Goal: Task Accomplishment & Management: Manage account settings

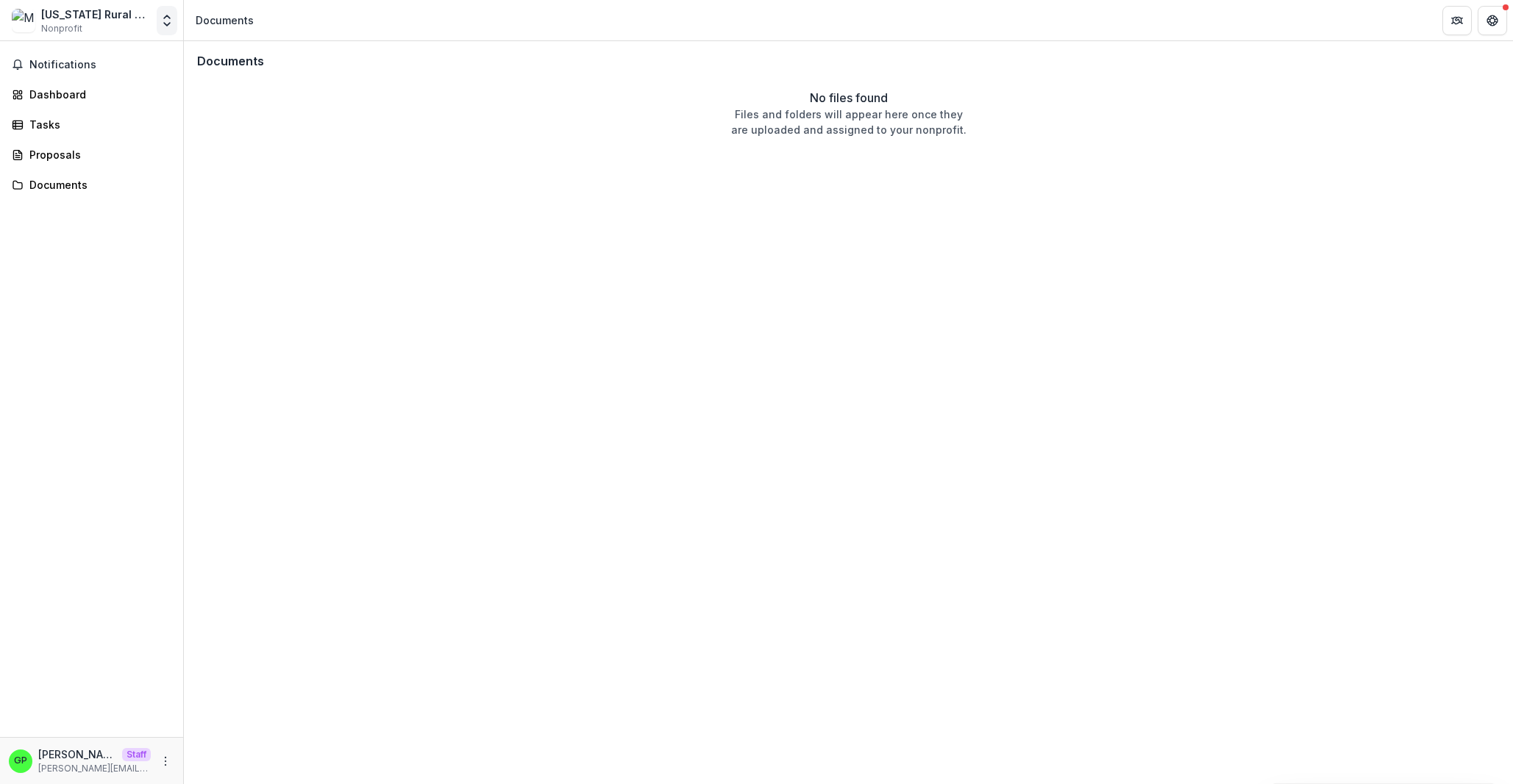
click at [158, 24] on button "Open entity switcher" at bounding box center [167, 20] width 21 height 29
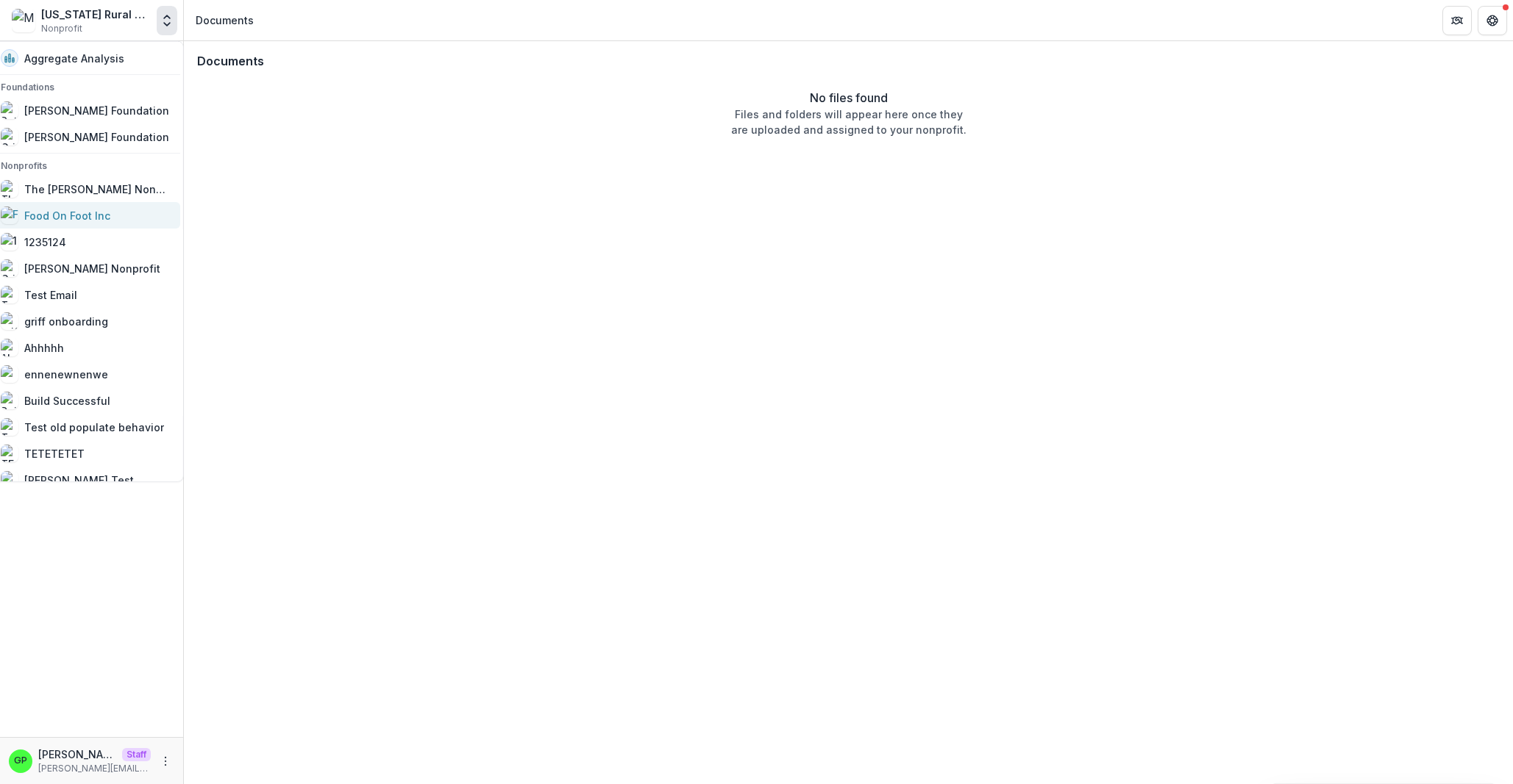
click at [97, 204] on link "Food On Foot Inc" at bounding box center [85, 216] width 189 height 27
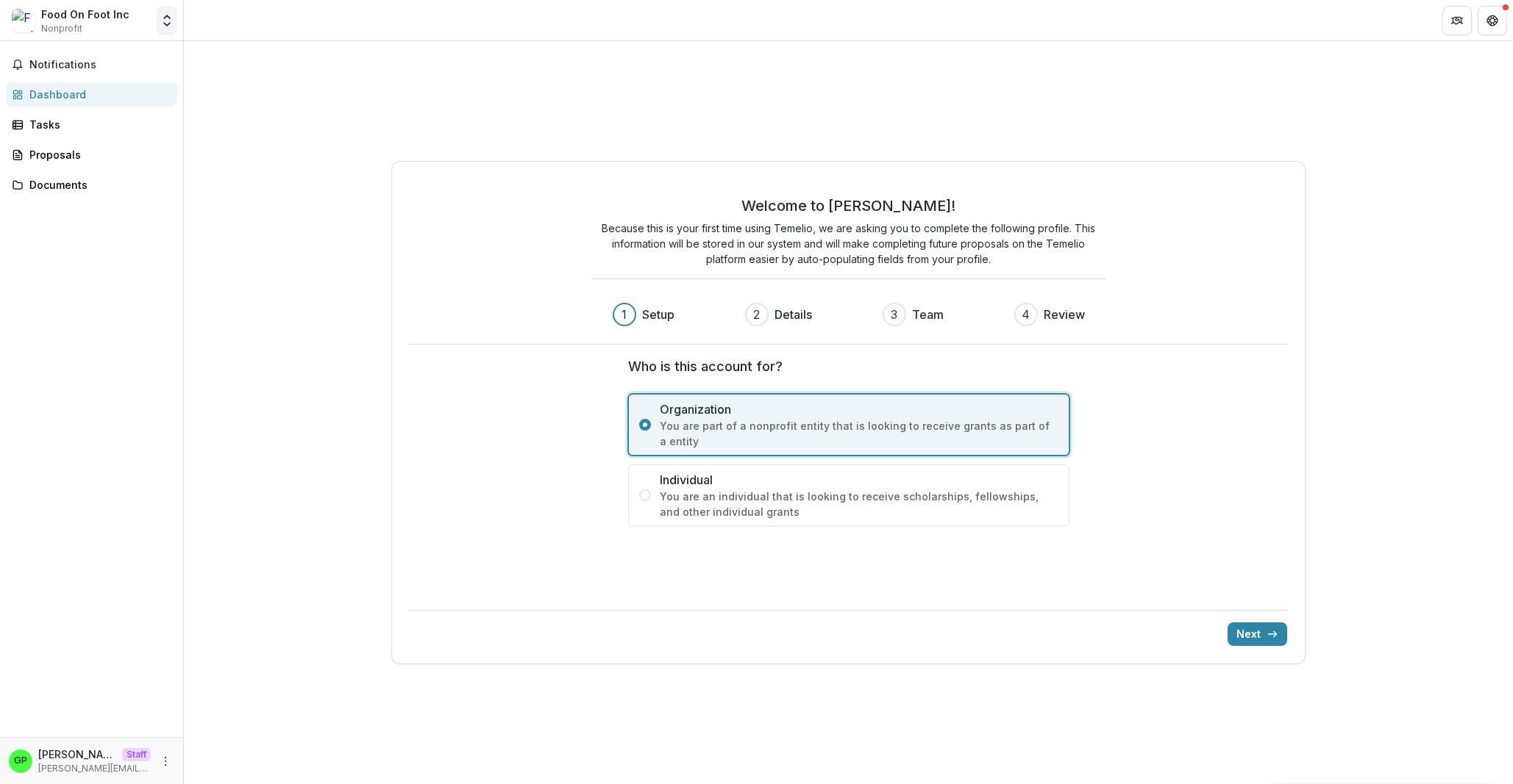
click at [163, 15] on icon "Open entity switcher" at bounding box center [167, 21] width 15 height 15
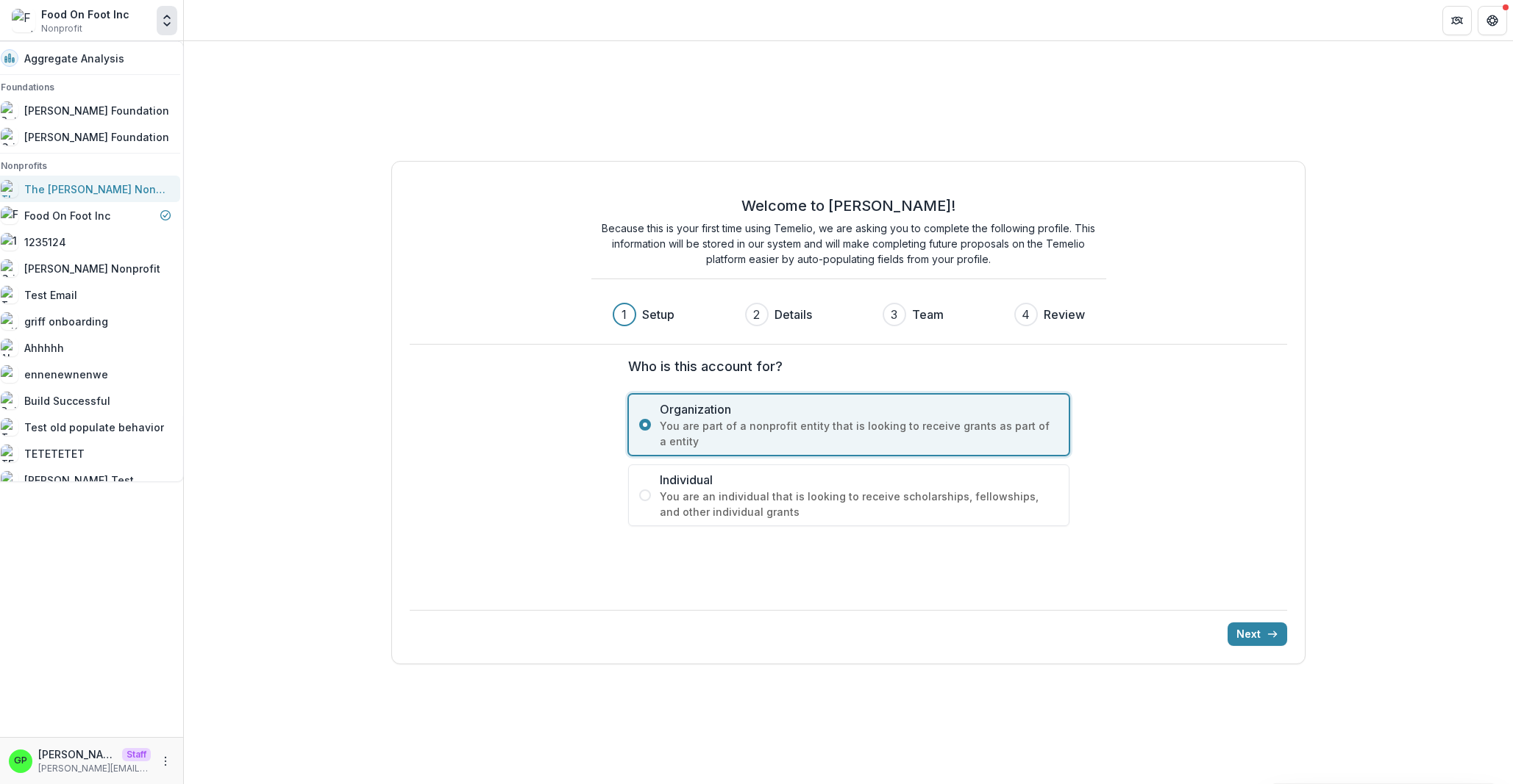
click at [70, 188] on div "The [PERSON_NAME] Nonprofit" at bounding box center [98, 188] width 147 height 15
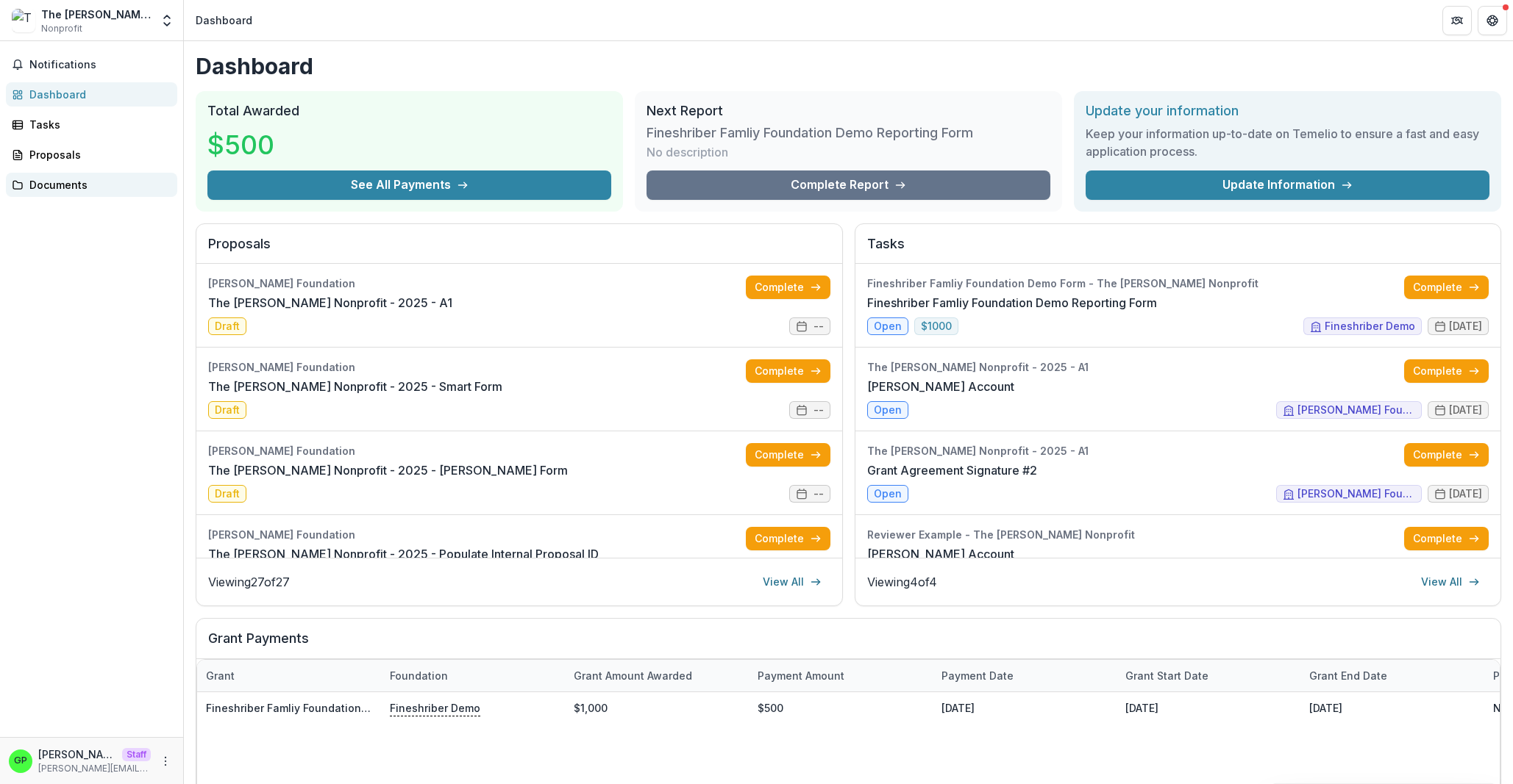
click at [42, 187] on div "Documents" at bounding box center [98, 185] width 136 height 15
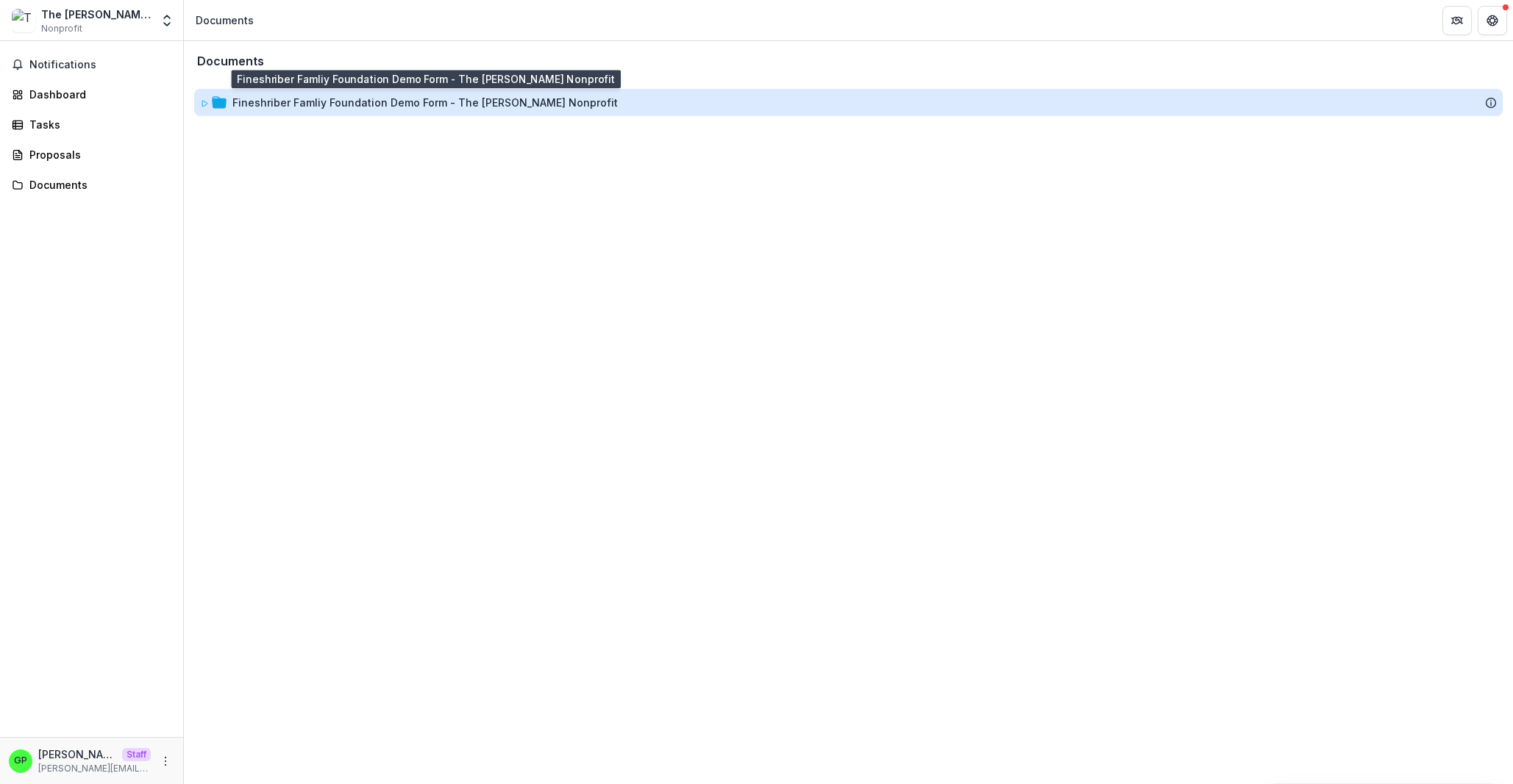
click at [349, 110] on div "Fineshriber Famliy Foundation Demo Form - The Ruthwick Nonprofit" at bounding box center [424, 102] width 386 height 15
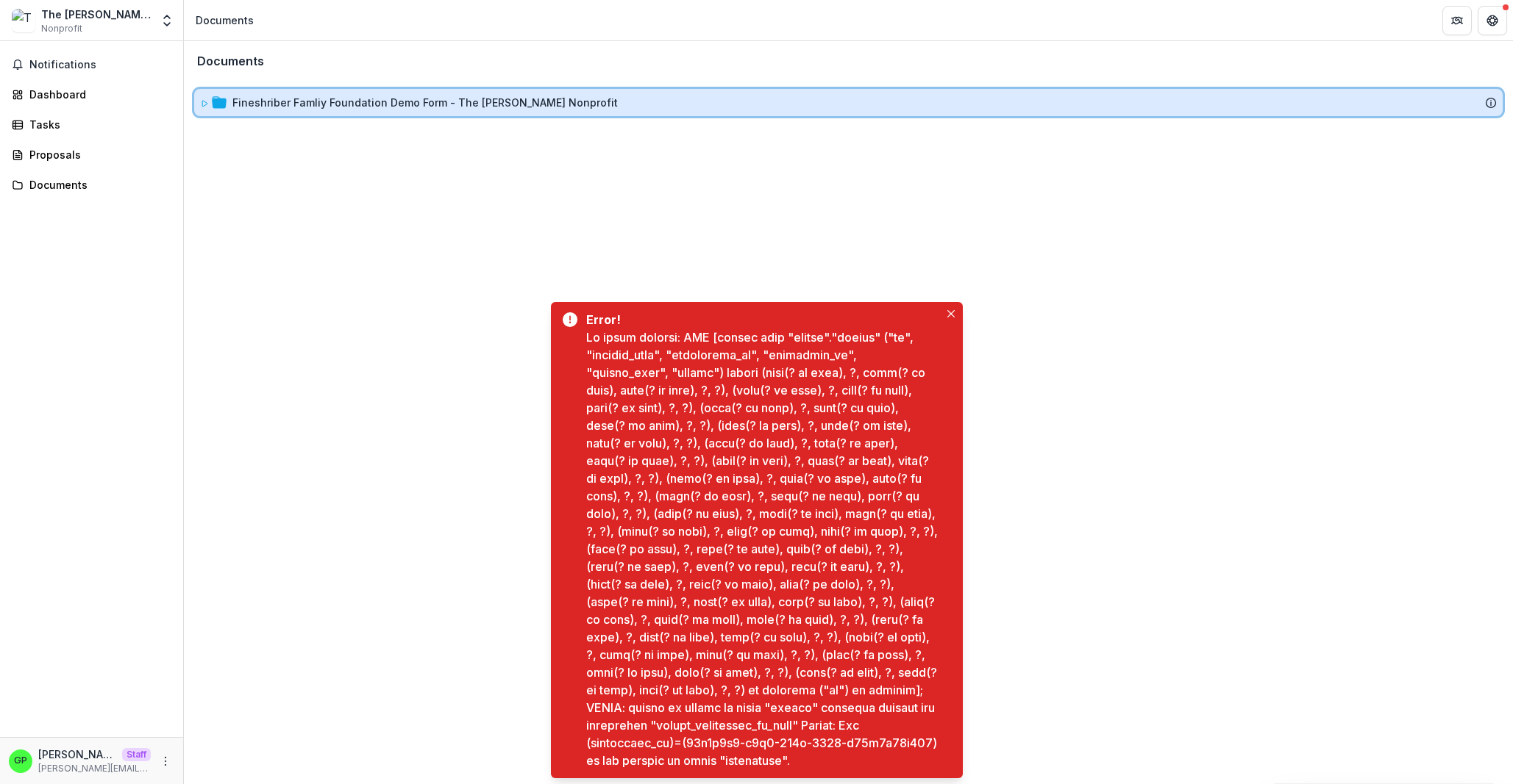
click at [313, 111] on div "Fineshriber Famliy Foundation Demo Form - The Ruthwick Nonprofit" at bounding box center [848, 102] width 1308 height 27
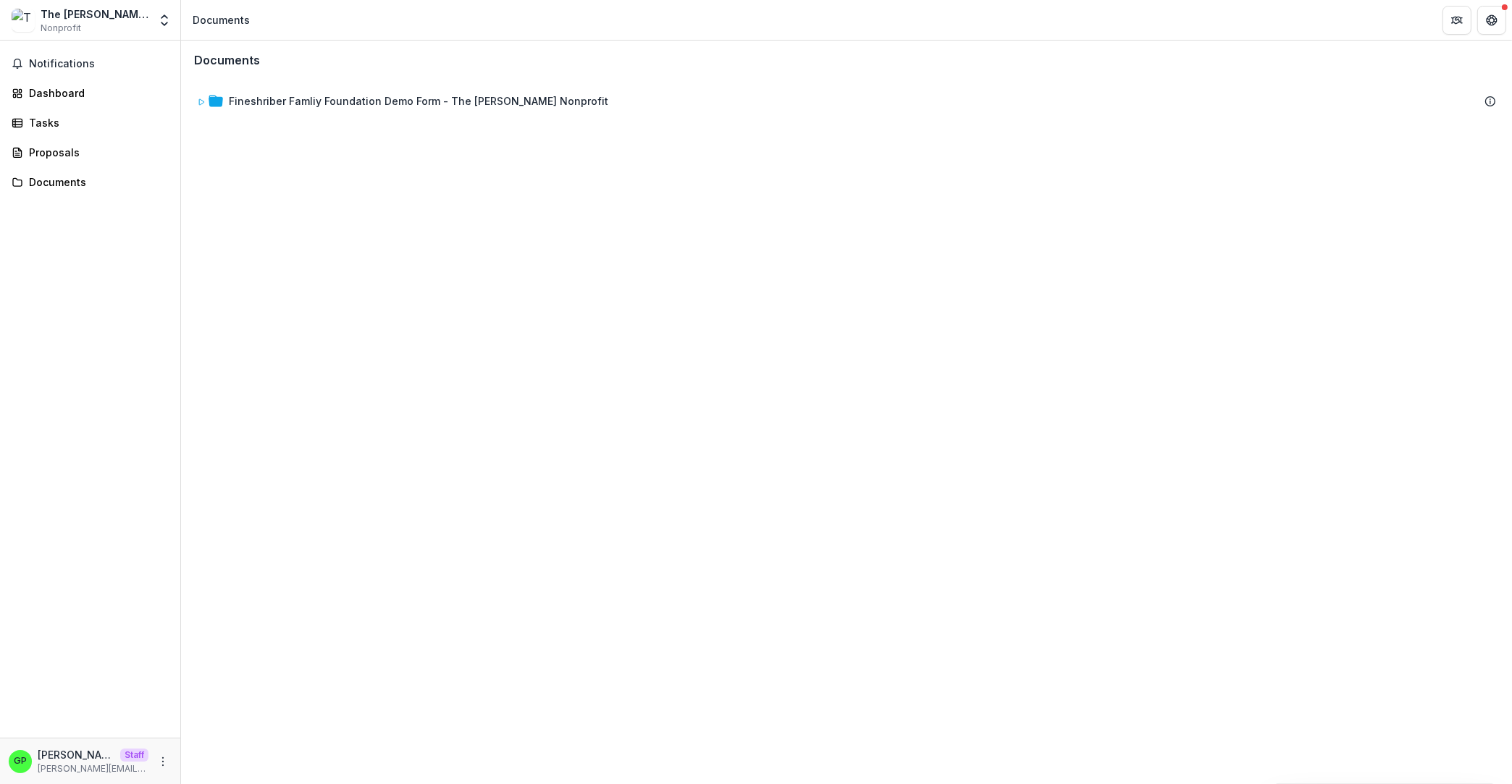
click at [340, 131] on div "Documents Fineshriber Famliy Foundation Demo Form - The Ruthwick Nonprofit To p…" at bounding box center [846, 411] width 1331 height 743
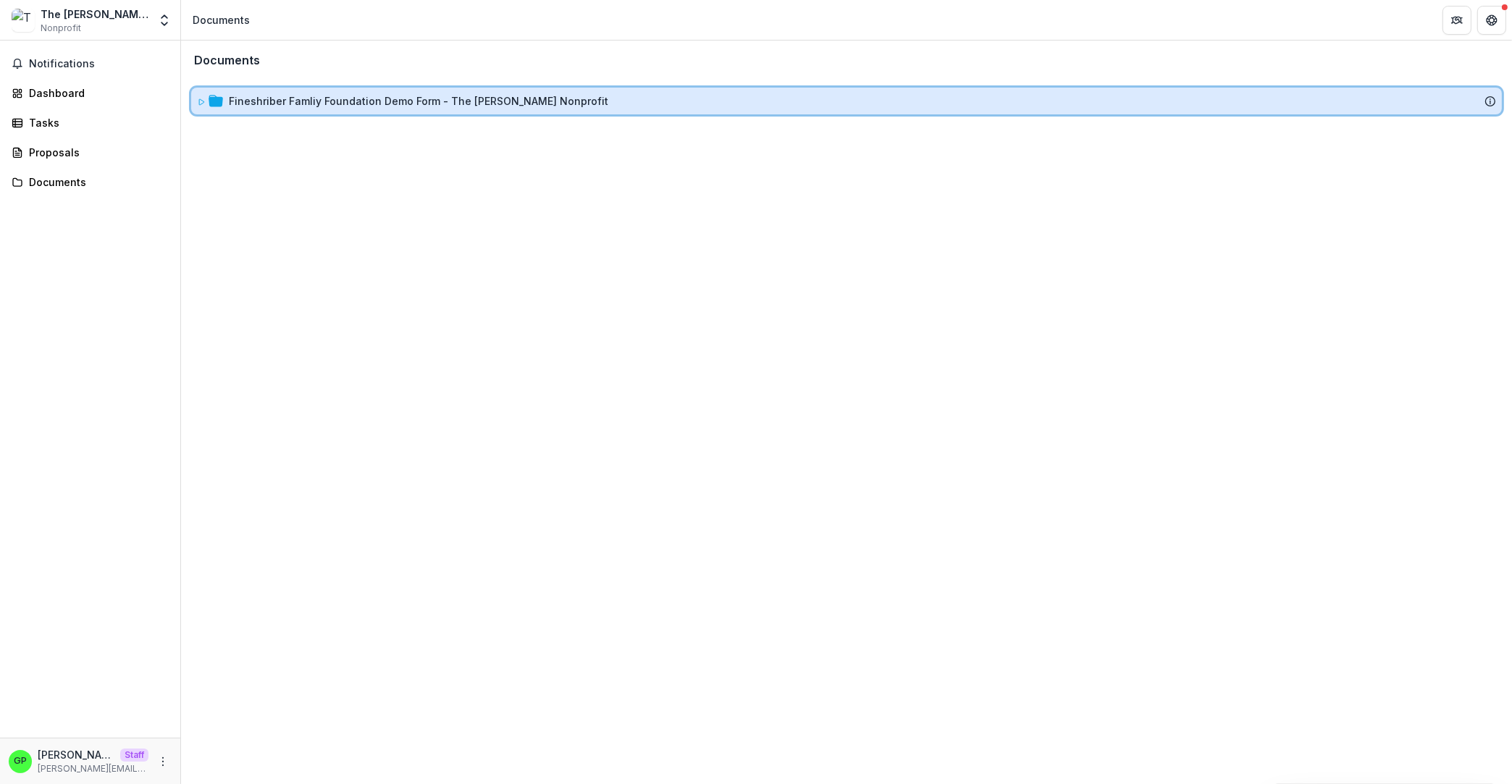
click at [340, 108] on div "Fineshriber Famliy Foundation Demo Form - The [PERSON_NAME] Nonprofit" at bounding box center [846, 101] width 1311 height 27
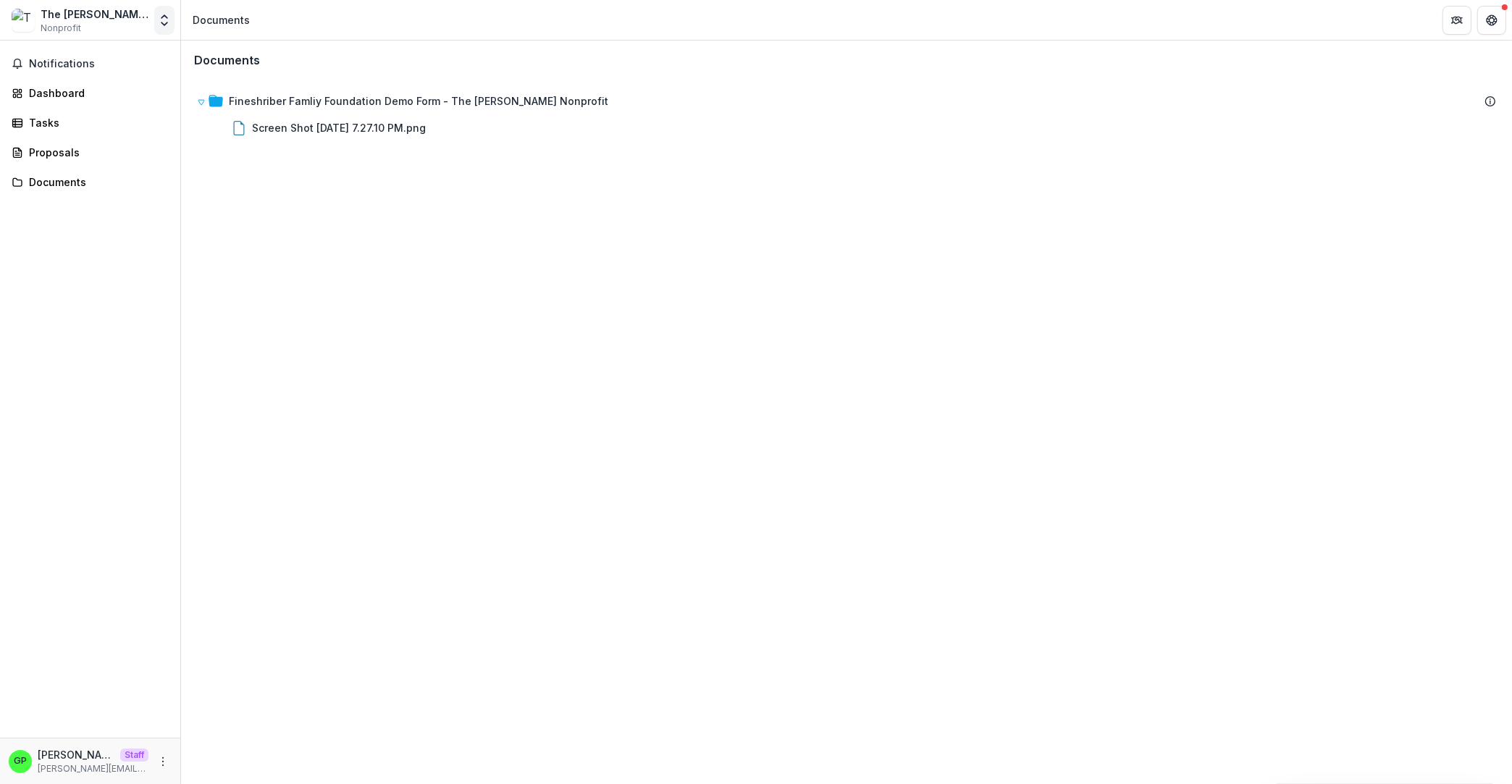
click at [171, 24] on icon "Open entity switcher" at bounding box center [164, 21] width 15 height 15
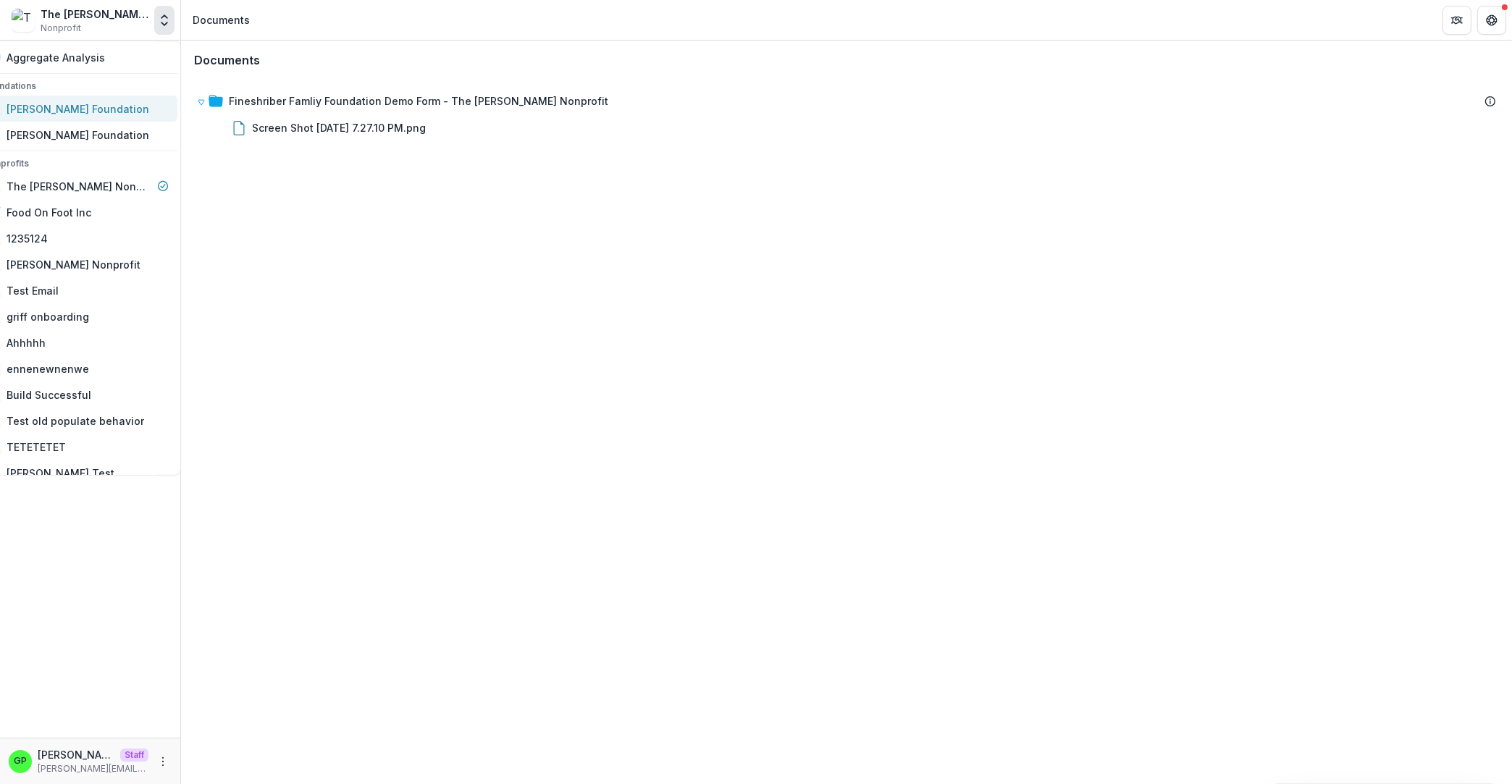
click at [92, 116] on div "[PERSON_NAME] Foundation" at bounding box center [77, 109] width 143 height 15
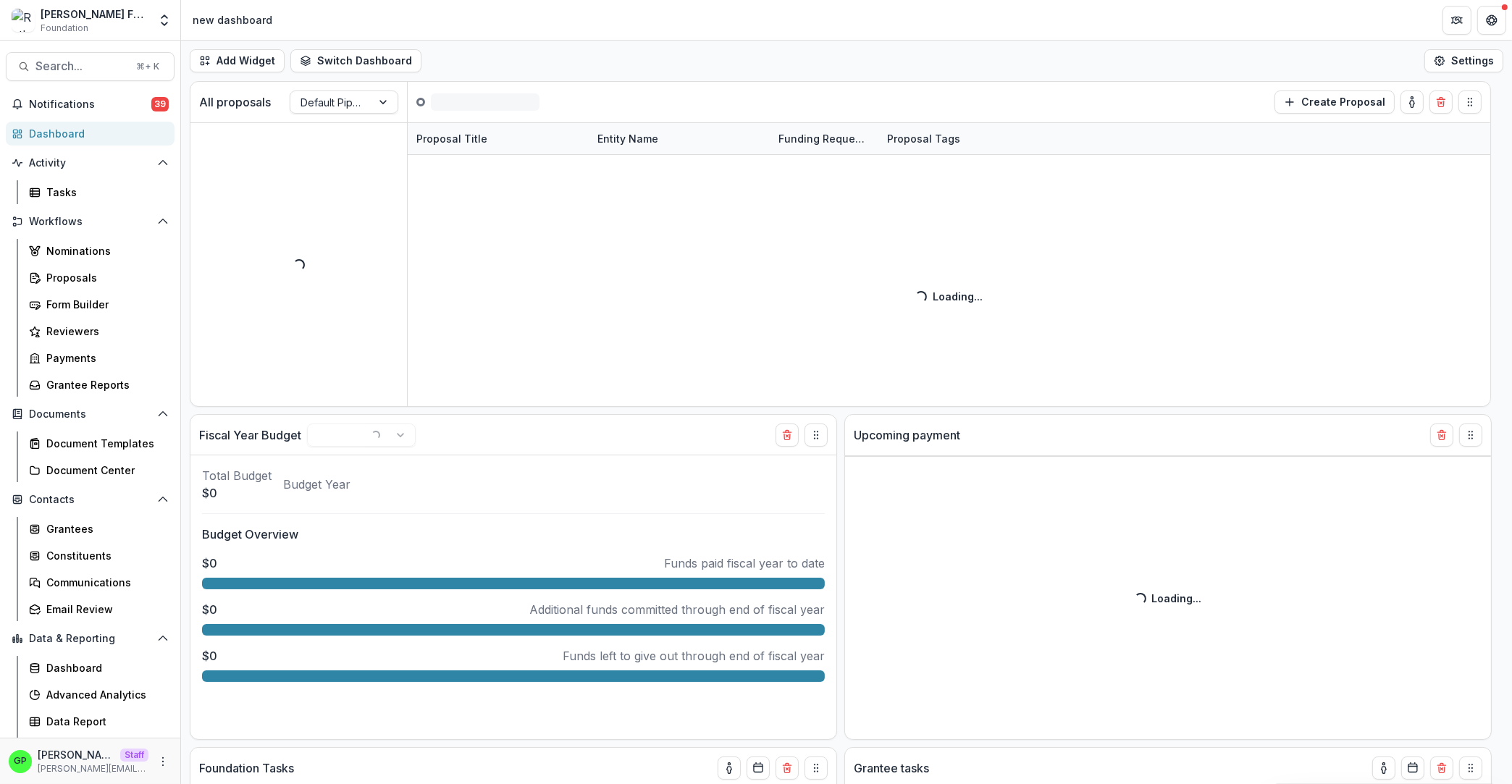
select select "******"
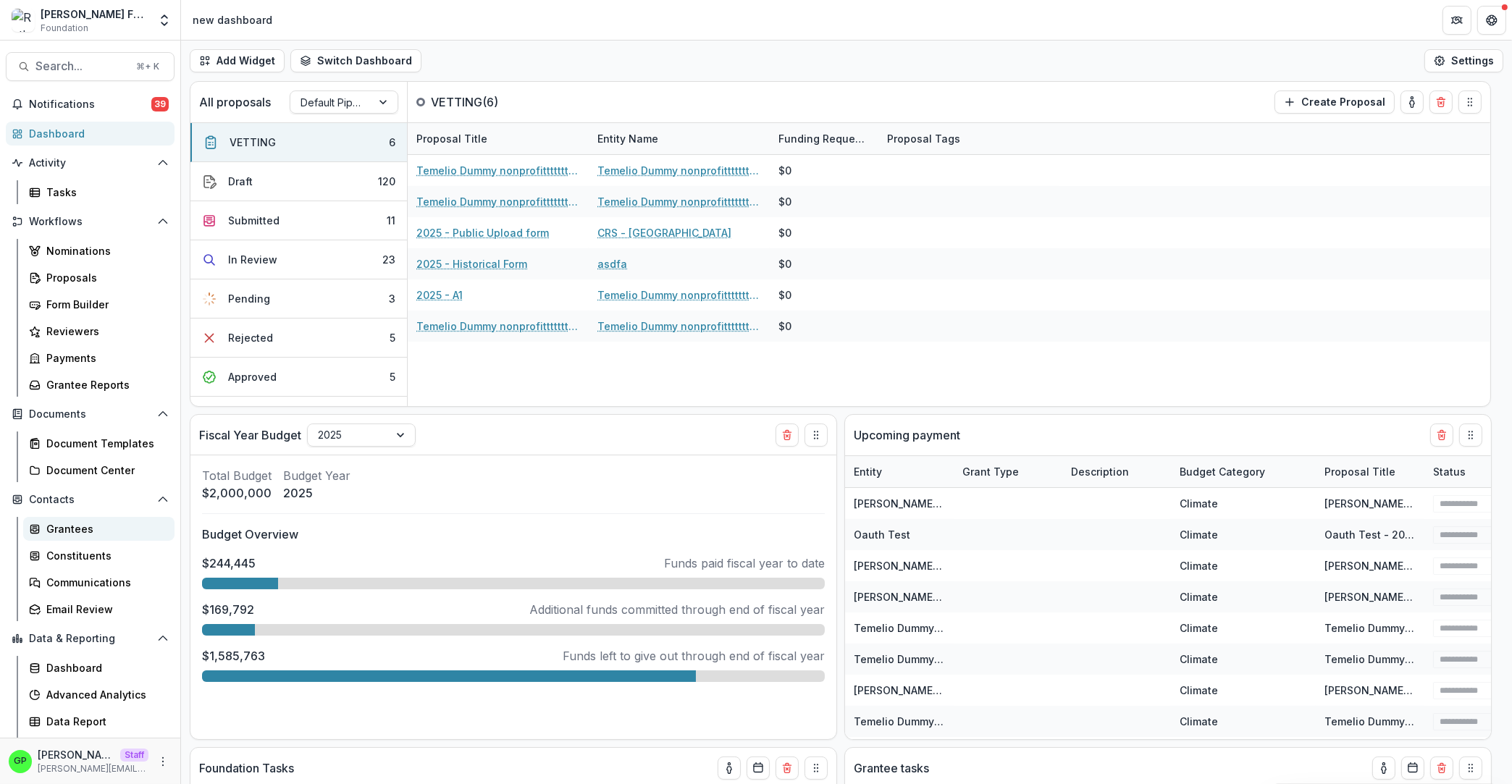
click at [90, 533] on div "Grantees" at bounding box center [104, 529] width 117 height 15
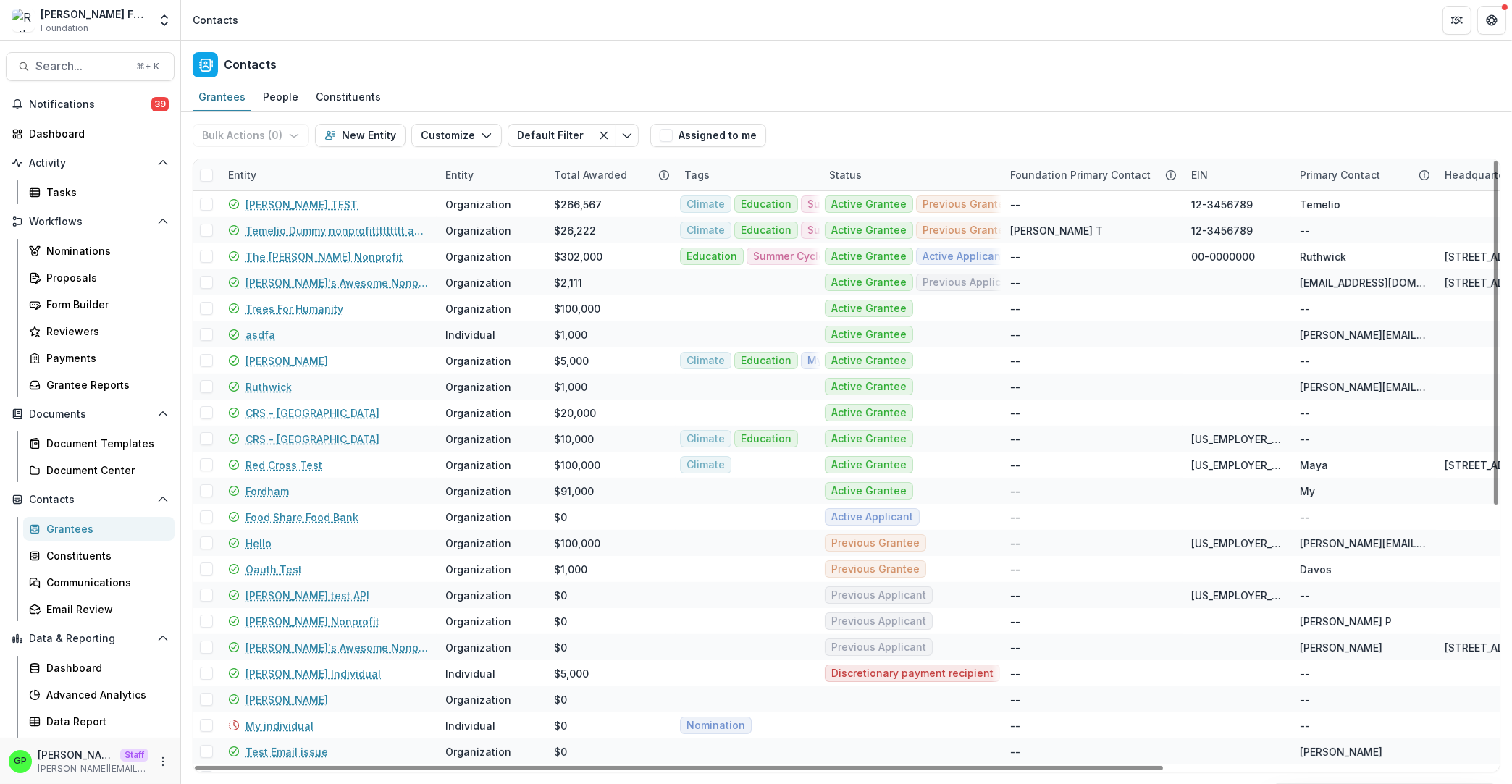
click at [152, 23] on div "Ruthwick Foundation Foundation Aggregate Analysis Foundations Ruthwick Foundati…" at bounding box center [90, 20] width 169 height 29
click at [162, 21] on icon "Open entity switcher" at bounding box center [164, 21] width 15 height 15
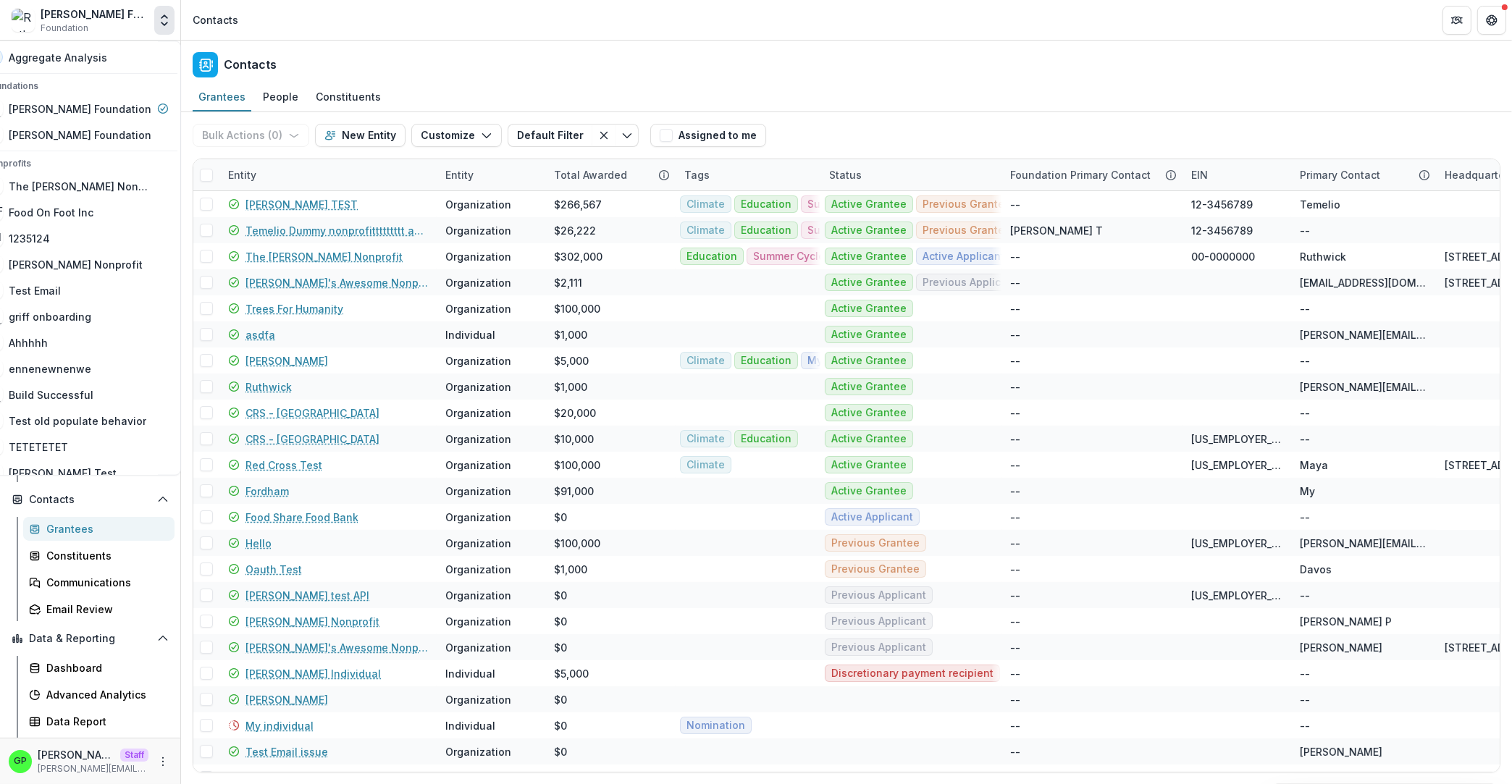
click at [162, 21] on icon "Open entity switcher" at bounding box center [164, 21] width 15 height 15
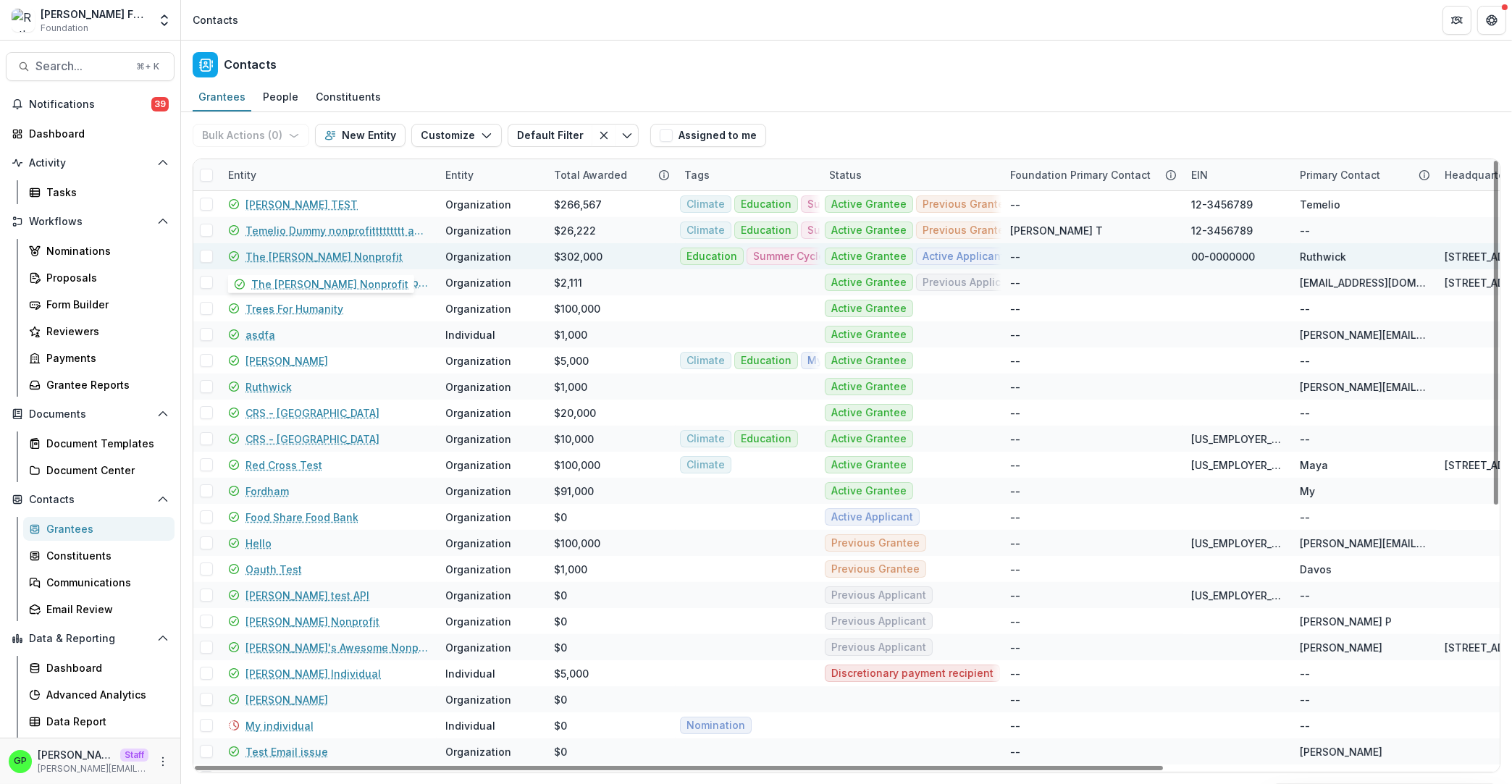
click at [311, 252] on link "The [PERSON_NAME] Nonprofit" at bounding box center [324, 256] width 157 height 15
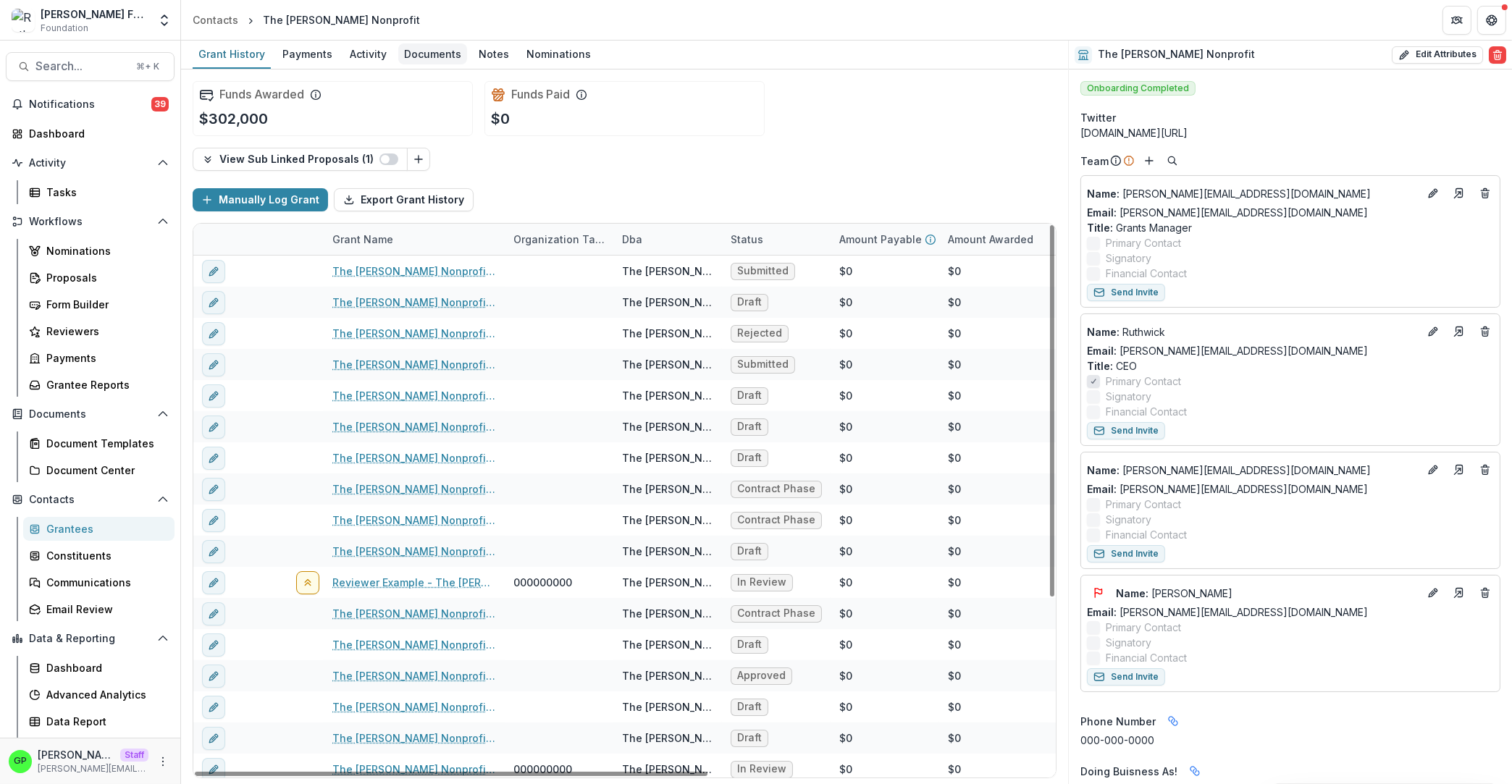
click at [456, 57] on div "Documents" at bounding box center [433, 54] width 69 height 21
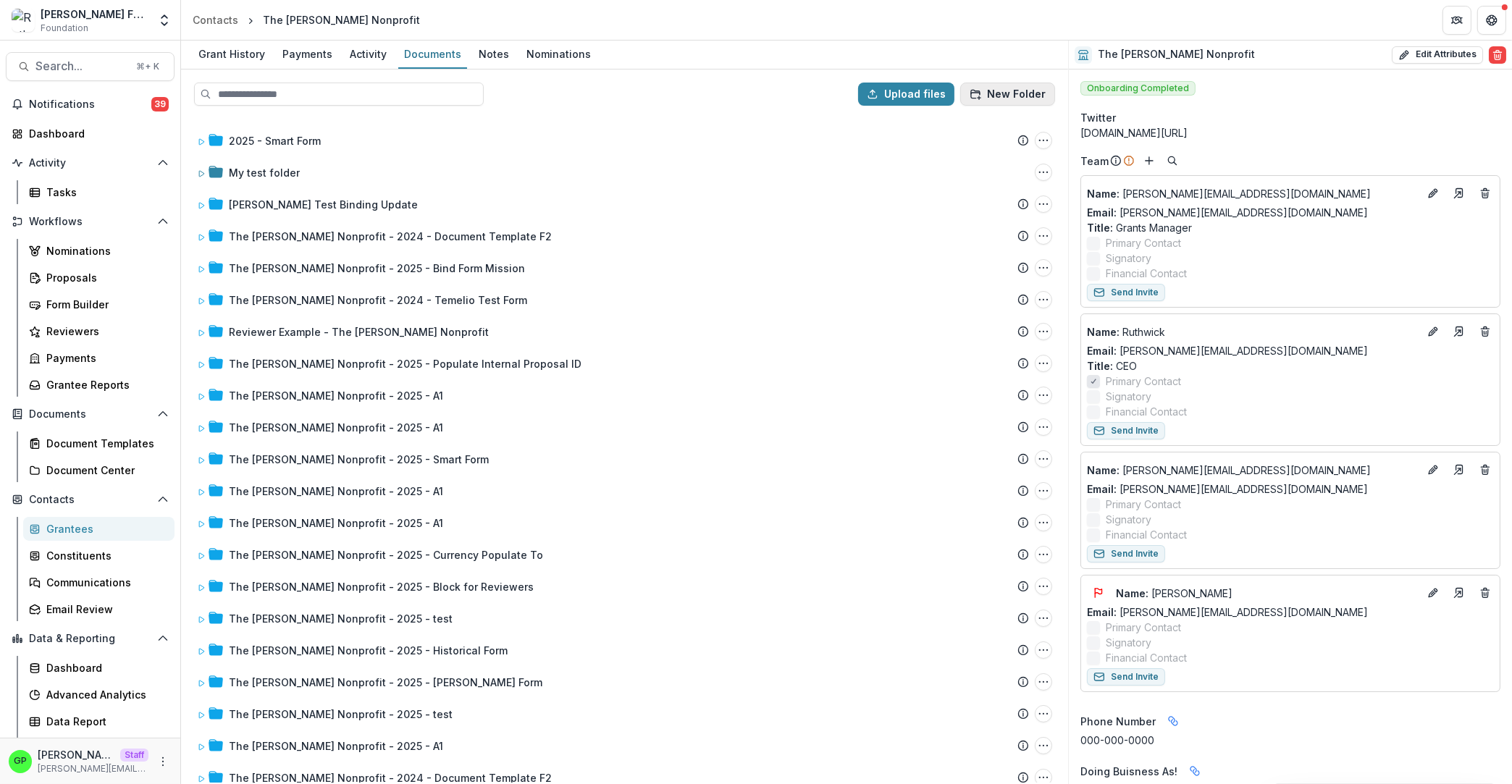
click at [993, 98] on button "New Folder" at bounding box center [1008, 94] width 95 height 23
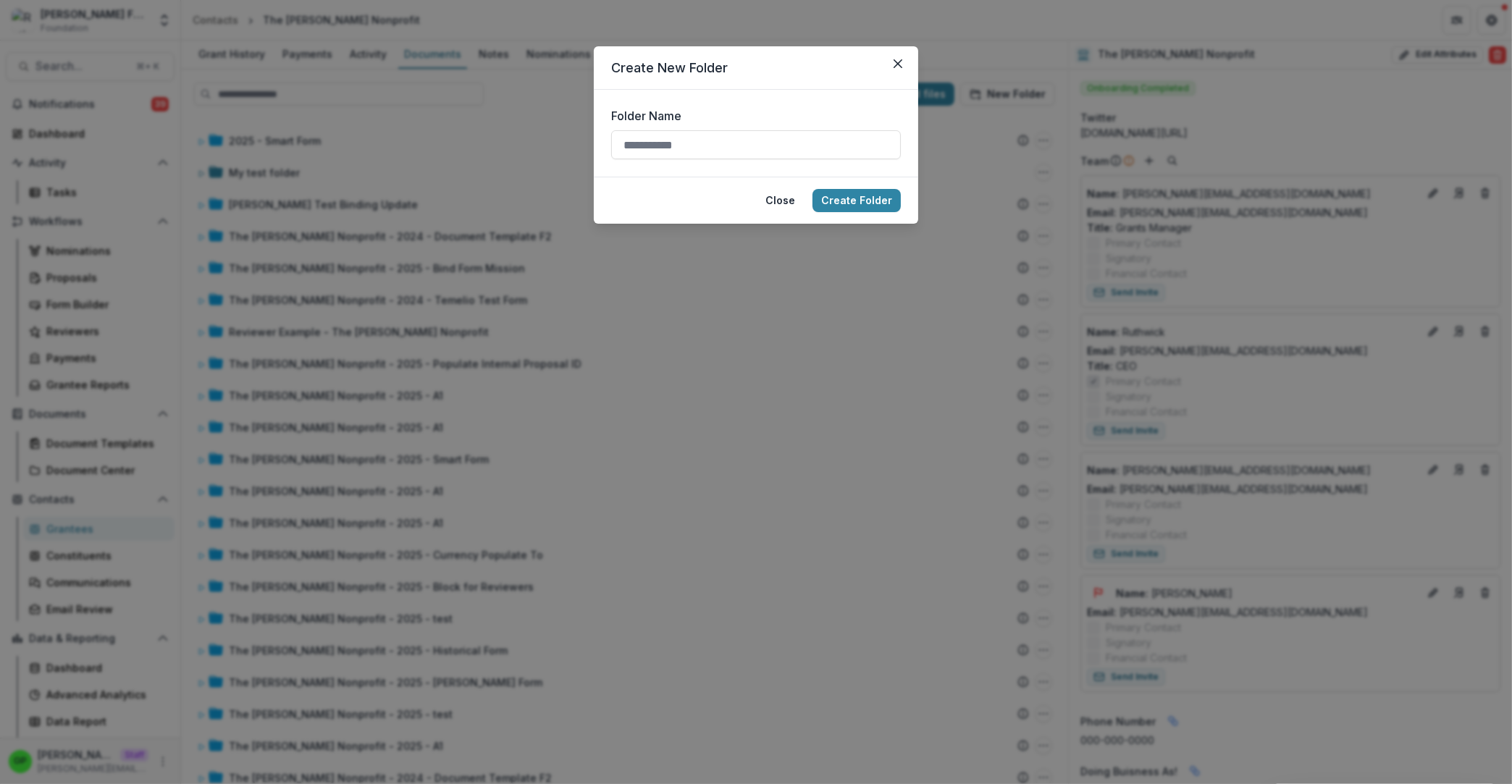
click at [718, 129] on div "Folder Name" at bounding box center [756, 133] width 290 height 52
click at [718, 131] on div "Folder Name" at bounding box center [756, 133] width 290 height 52
click at [718, 133] on input "Folder Name" at bounding box center [756, 144] width 290 height 29
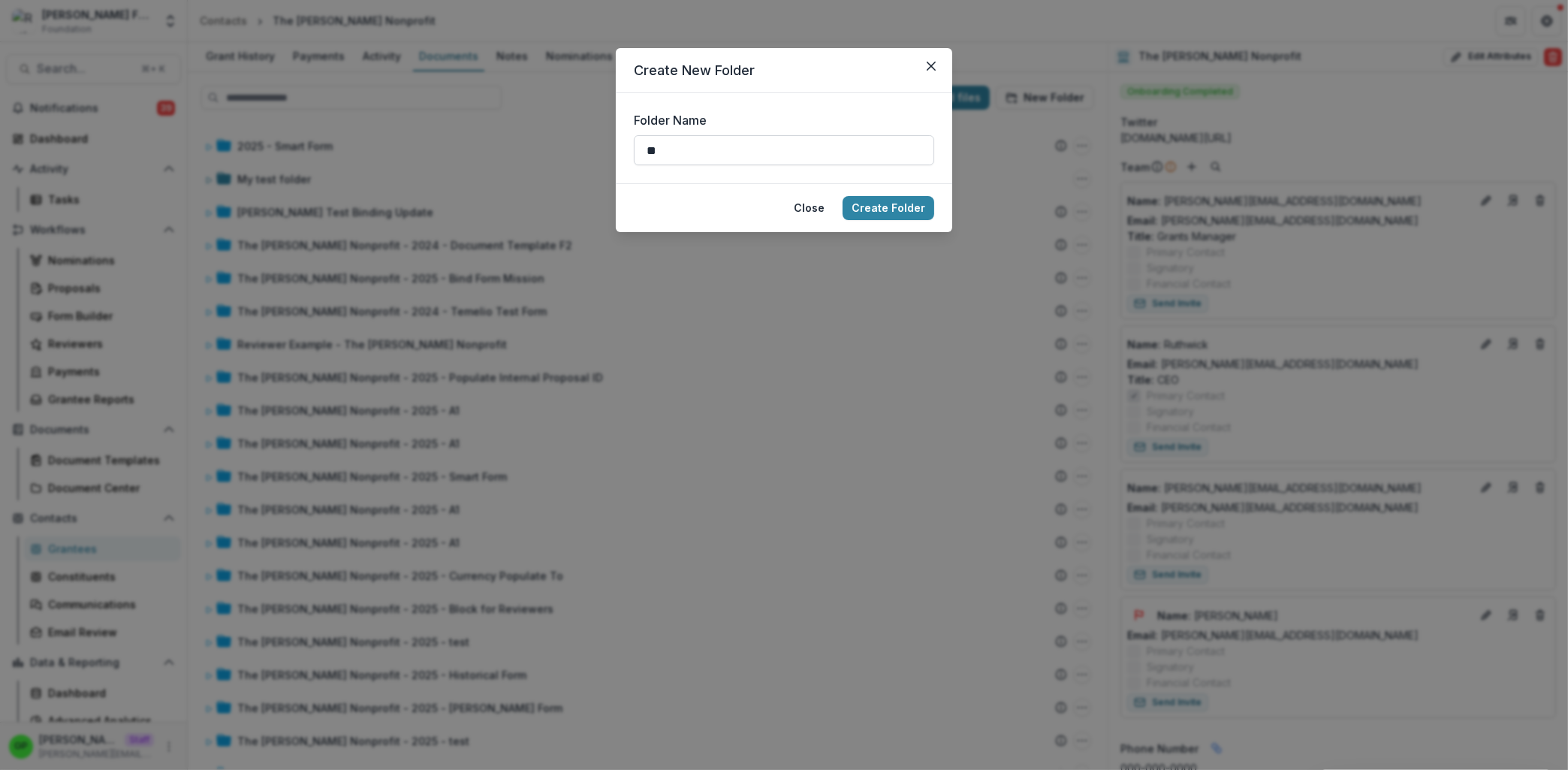
type input "*"
type input "**********"
click at [897, 213] on button "Create Folder" at bounding box center [888, 208] width 92 height 24
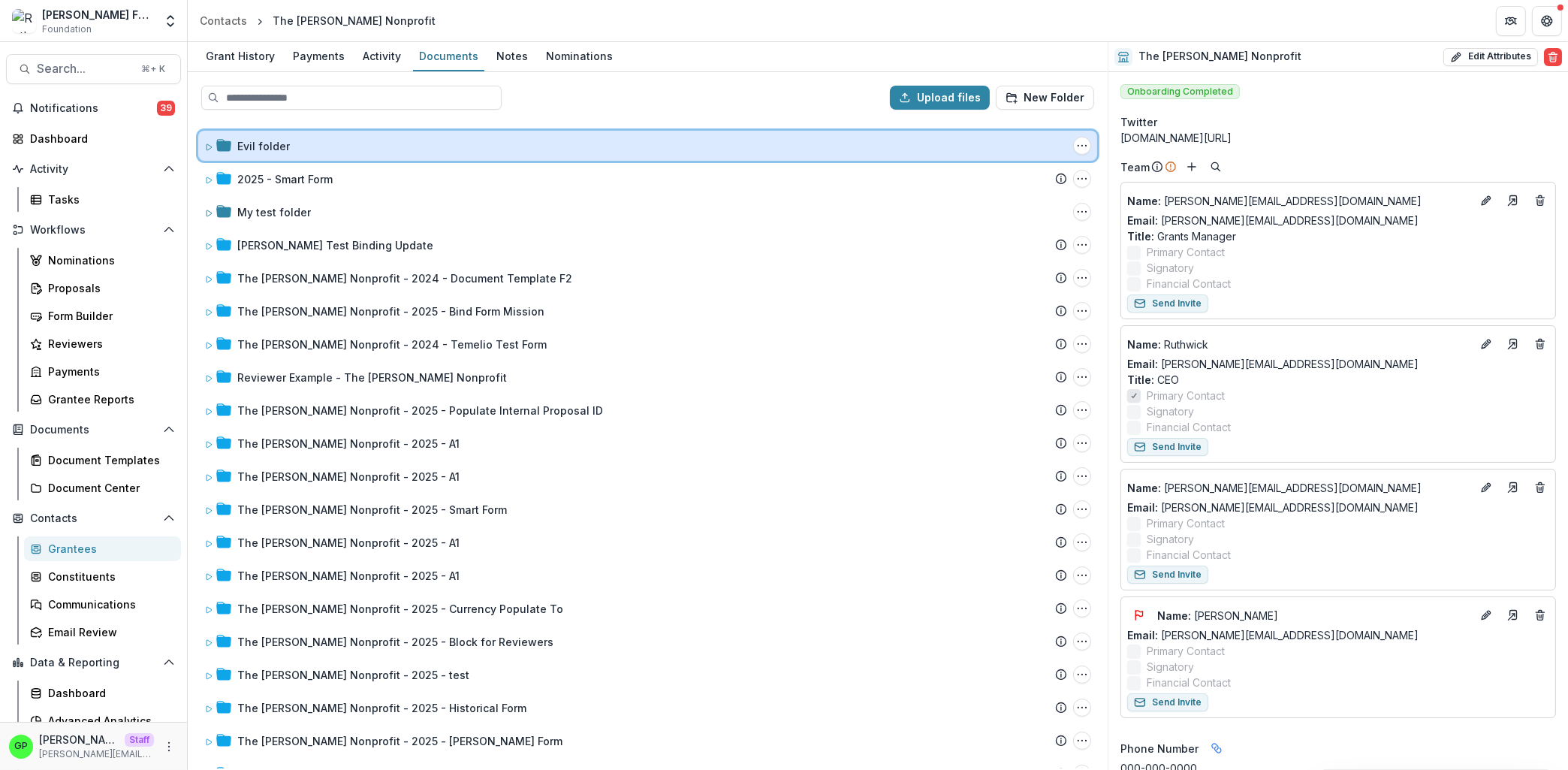
click at [235, 136] on div "Evil folder Folder Options Rename Add Subfolder Delete" at bounding box center [647, 145] width 899 height 30
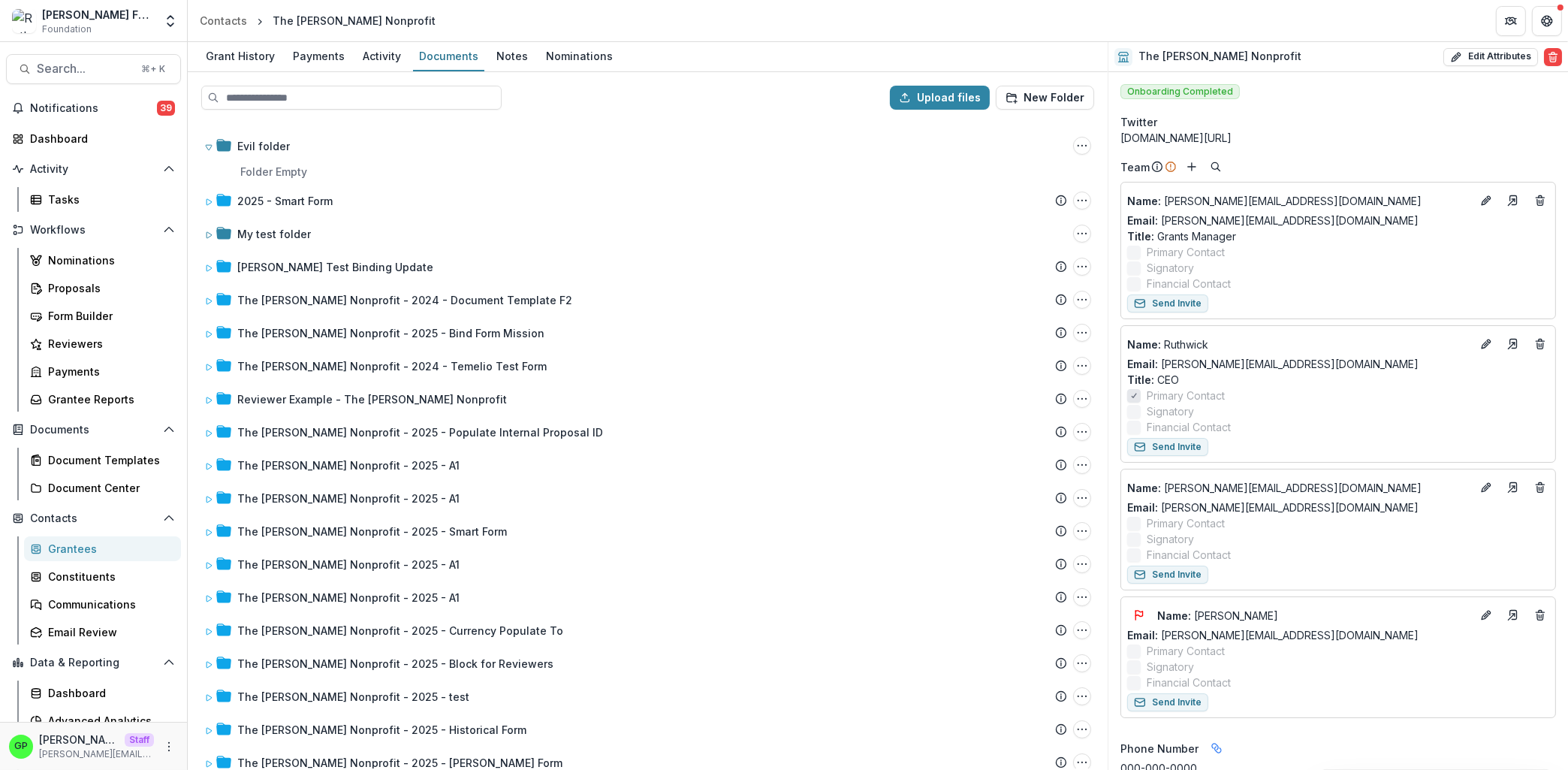
click at [260, 168] on p "Folder Empty" at bounding box center [656, 171] width 884 height 22
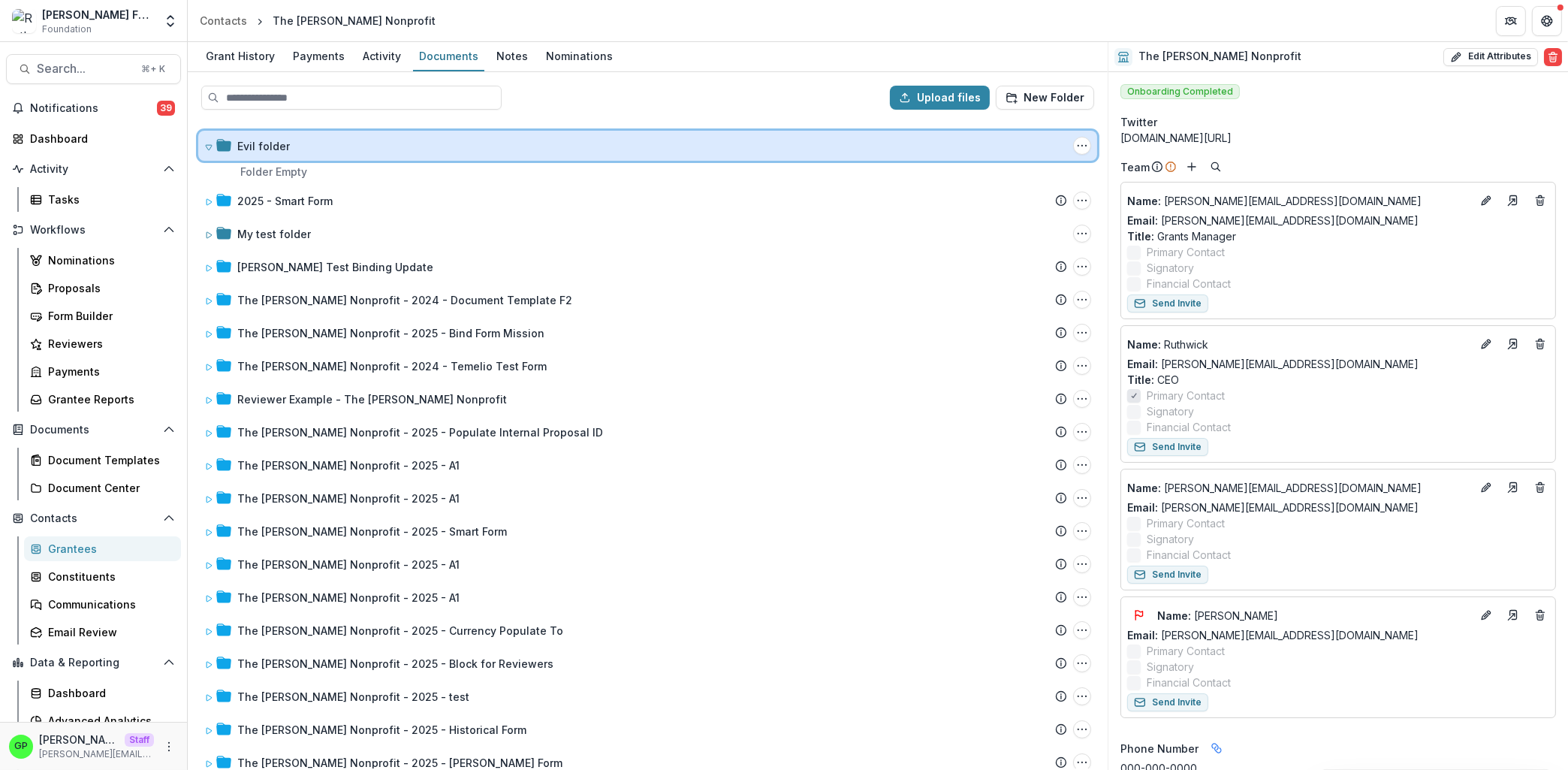
click at [1080, 139] on div "Evil folder Folder Options Rename Add Subfolder Delete" at bounding box center [647, 145] width 899 height 30
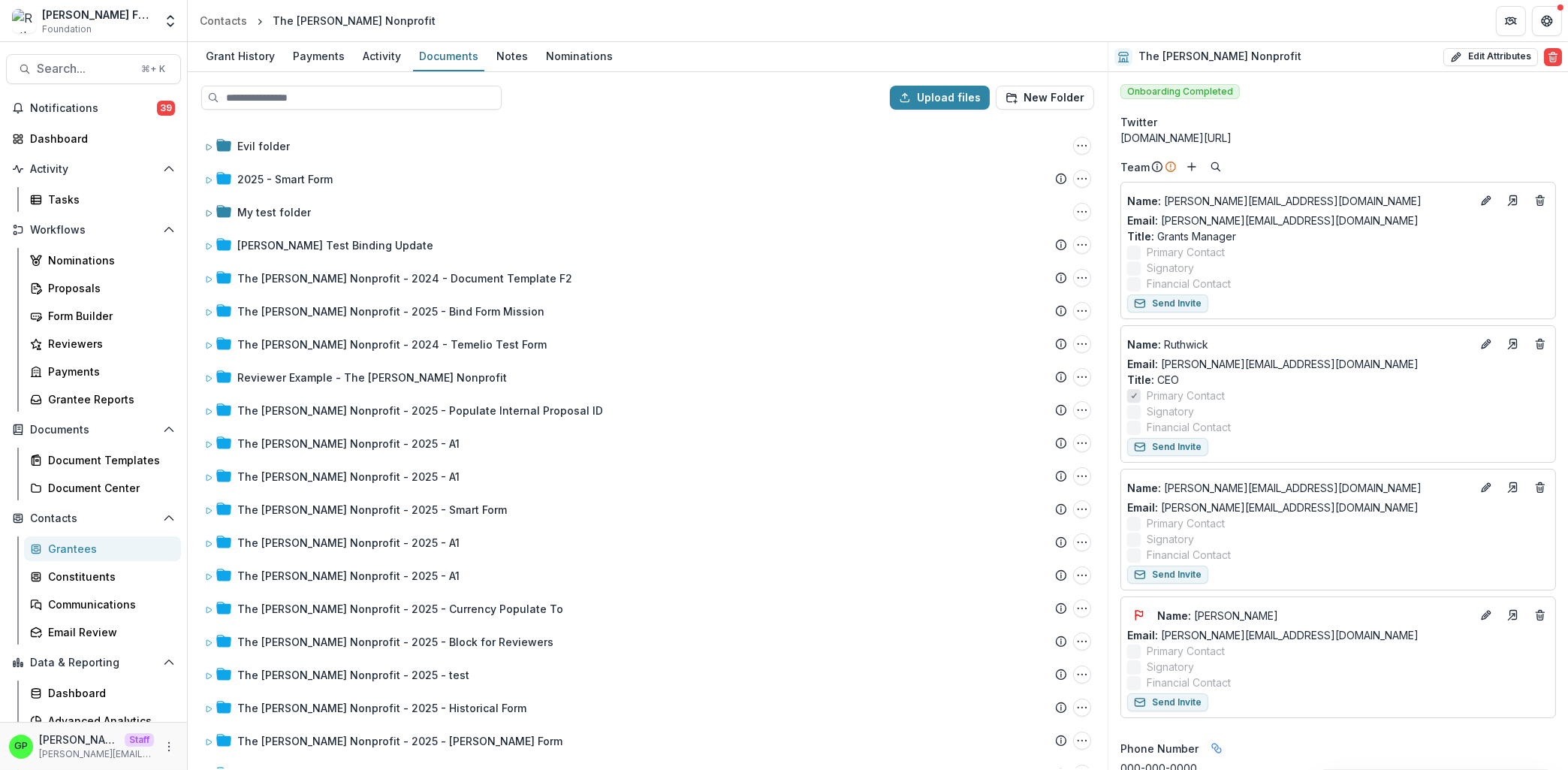
click at [157, 26] on div "Ruthwick Foundation Foundation Aggregate Analysis Foundations Ruthwick Foundati…" at bounding box center [93, 20] width 175 height 30
click at [170, 20] on icon "Open entity switcher" at bounding box center [170, 21] width 15 height 15
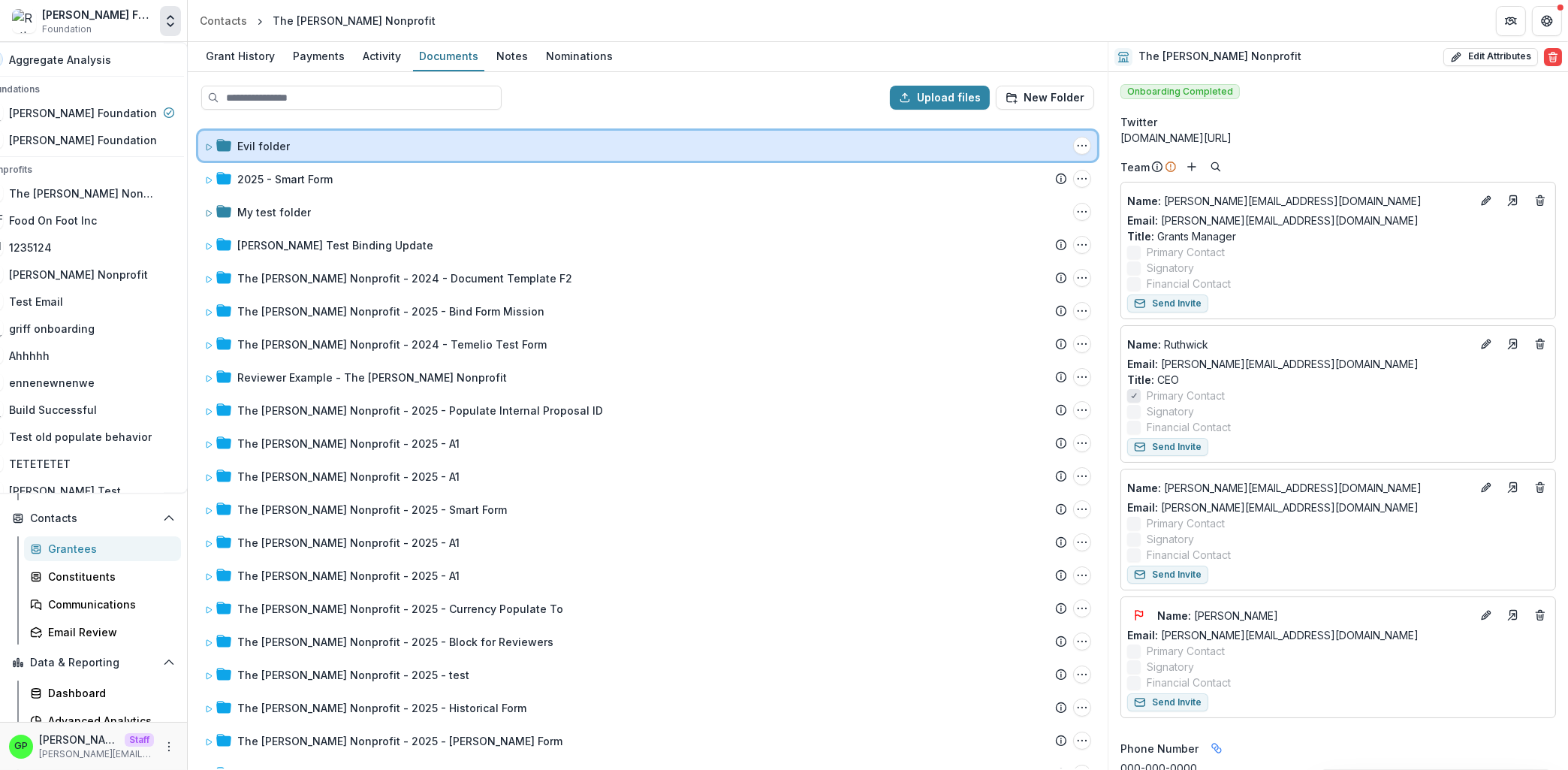
click at [211, 136] on div "Evil folder Folder Options Rename Add Subfolder Delete" at bounding box center [647, 145] width 899 height 30
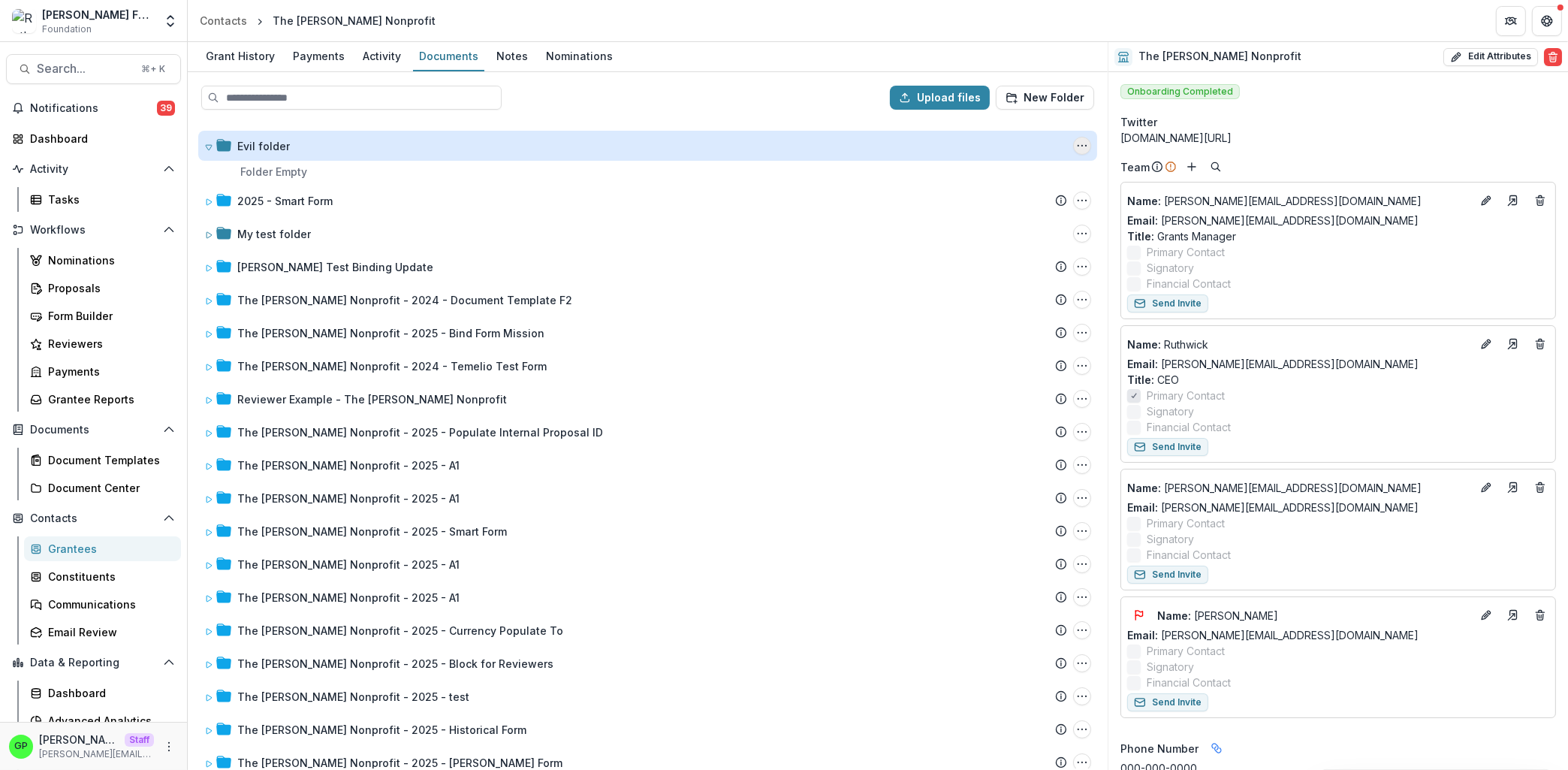
click at [1077, 142] on icon "Evil folder Options" at bounding box center [1082, 145] width 12 height 12
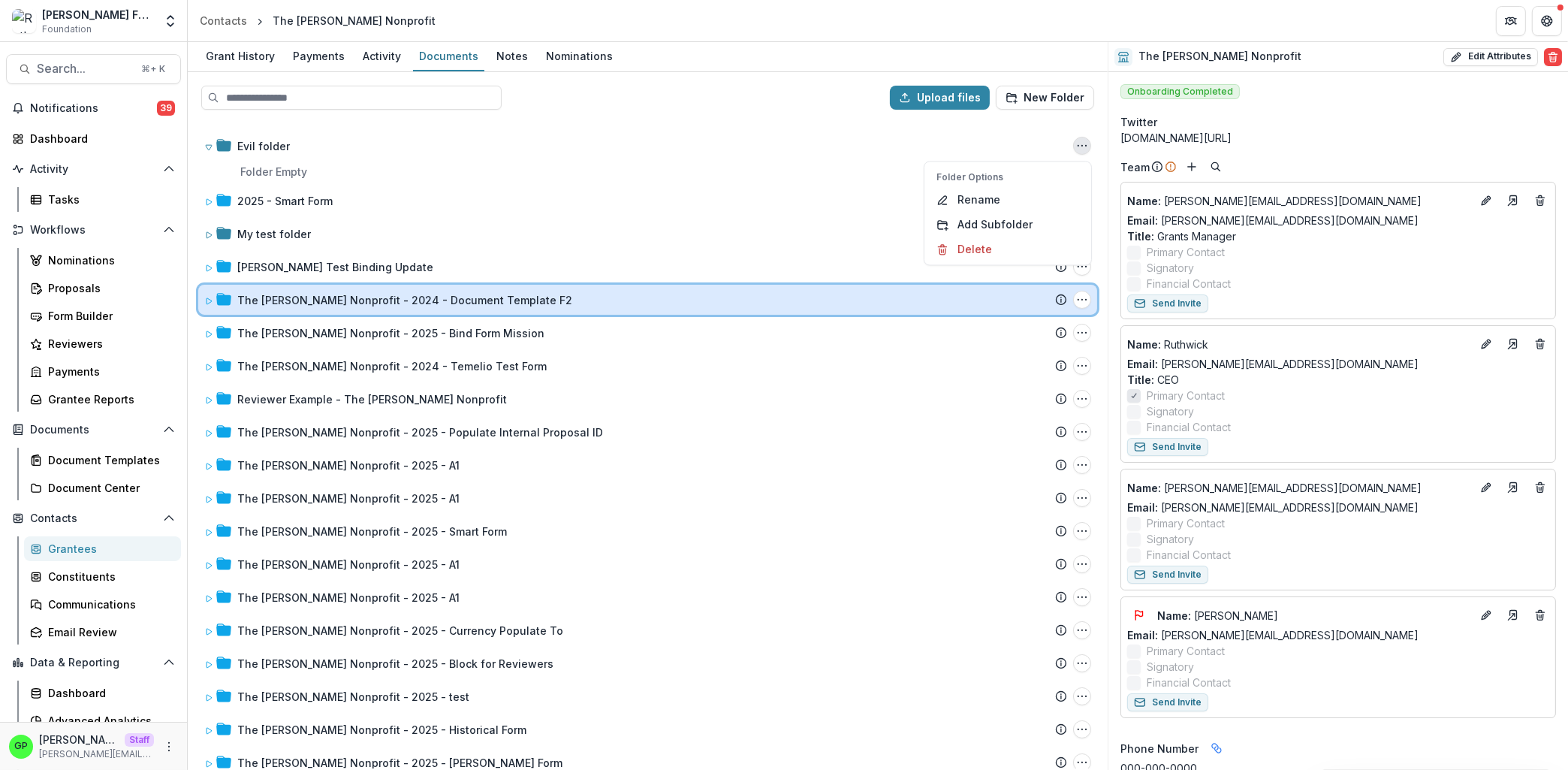
click at [526, 301] on div "The Ruthwick Nonprofit - 2024 - Document Template F2" at bounding box center [652, 300] width 830 height 15
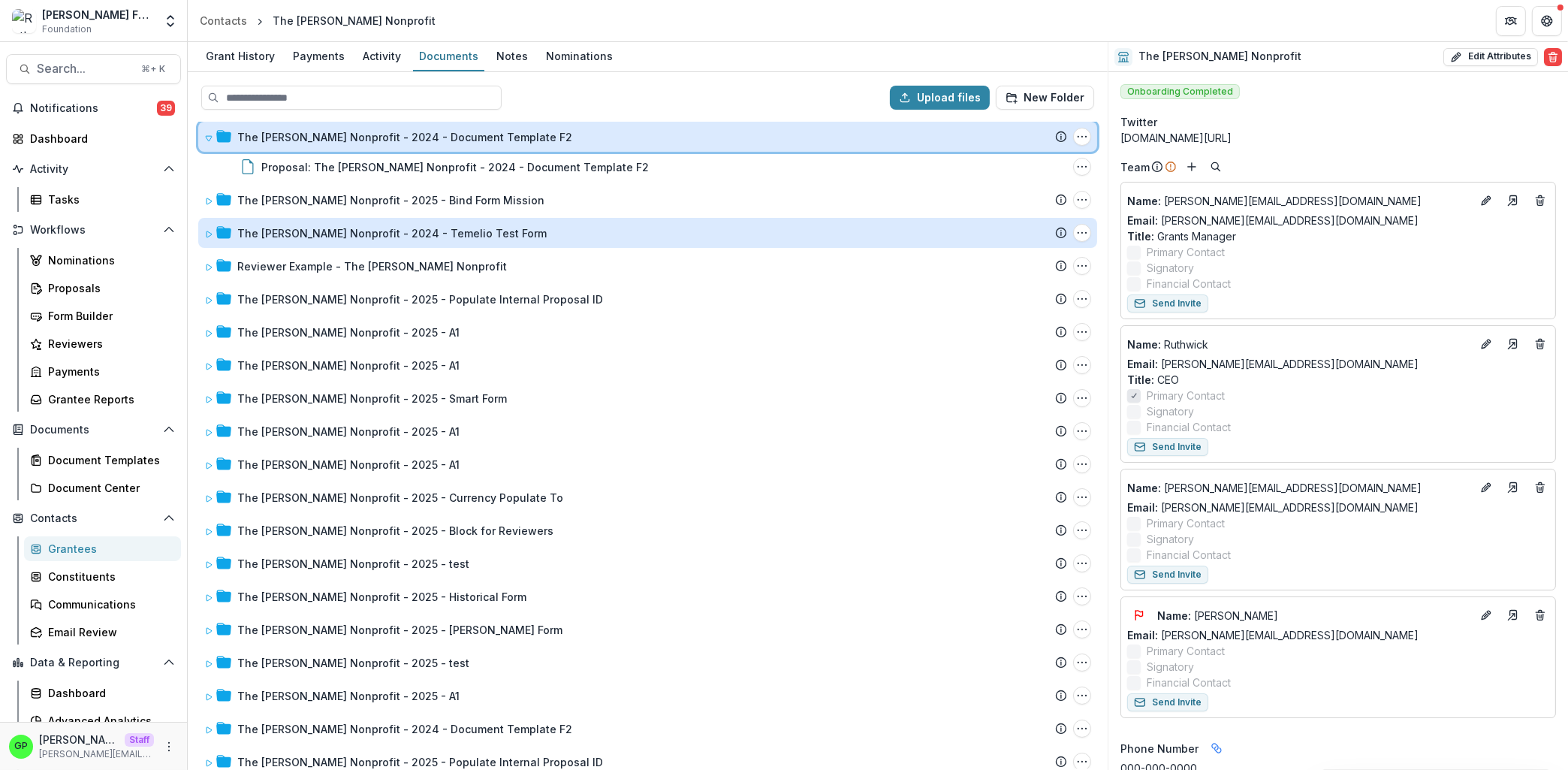
scroll to position [160, 0]
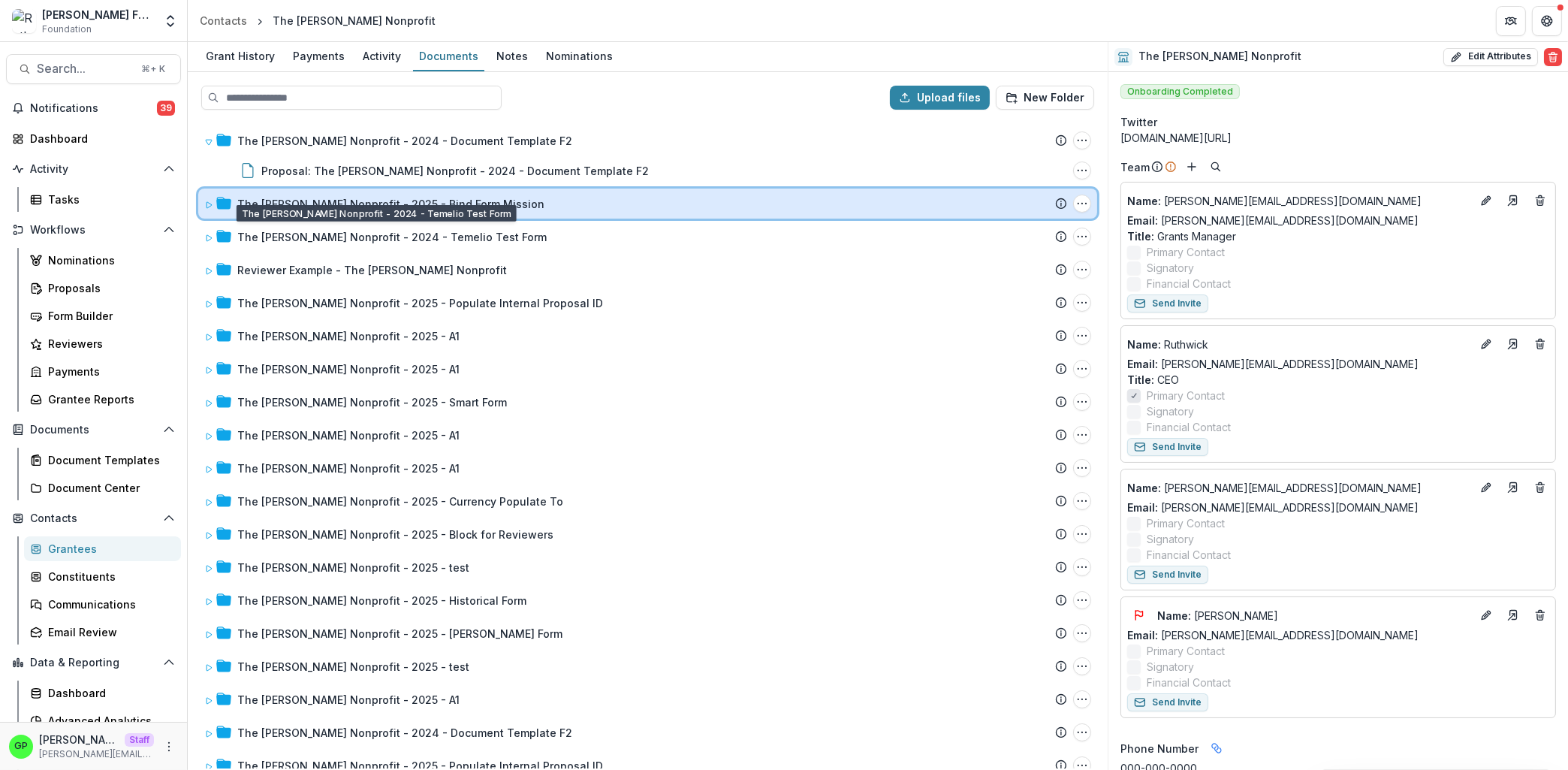
click at [488, 213] on div "The Ruthwick Nonprofit - 2025 - Bind Form Mission Submission Temelio Proposal A…" at bounding box center [647, 203] width 899 height 30
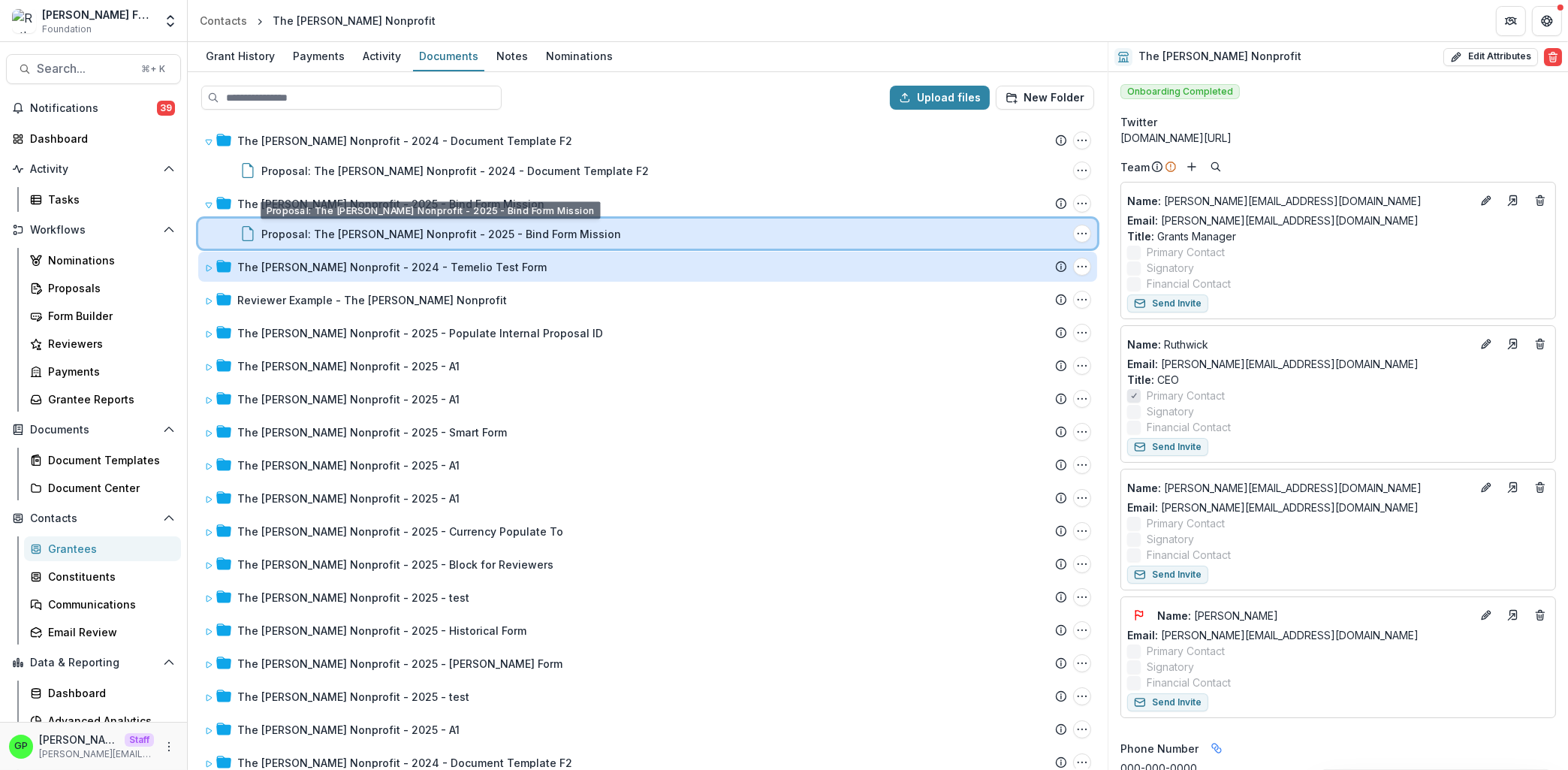
click at [490, 244] on div "Proposal: The Ruthwick Nonprofit - 2025 - Bind Form Mission File Options Downlo…" at bounding box center [647, 233] width 899 height 30
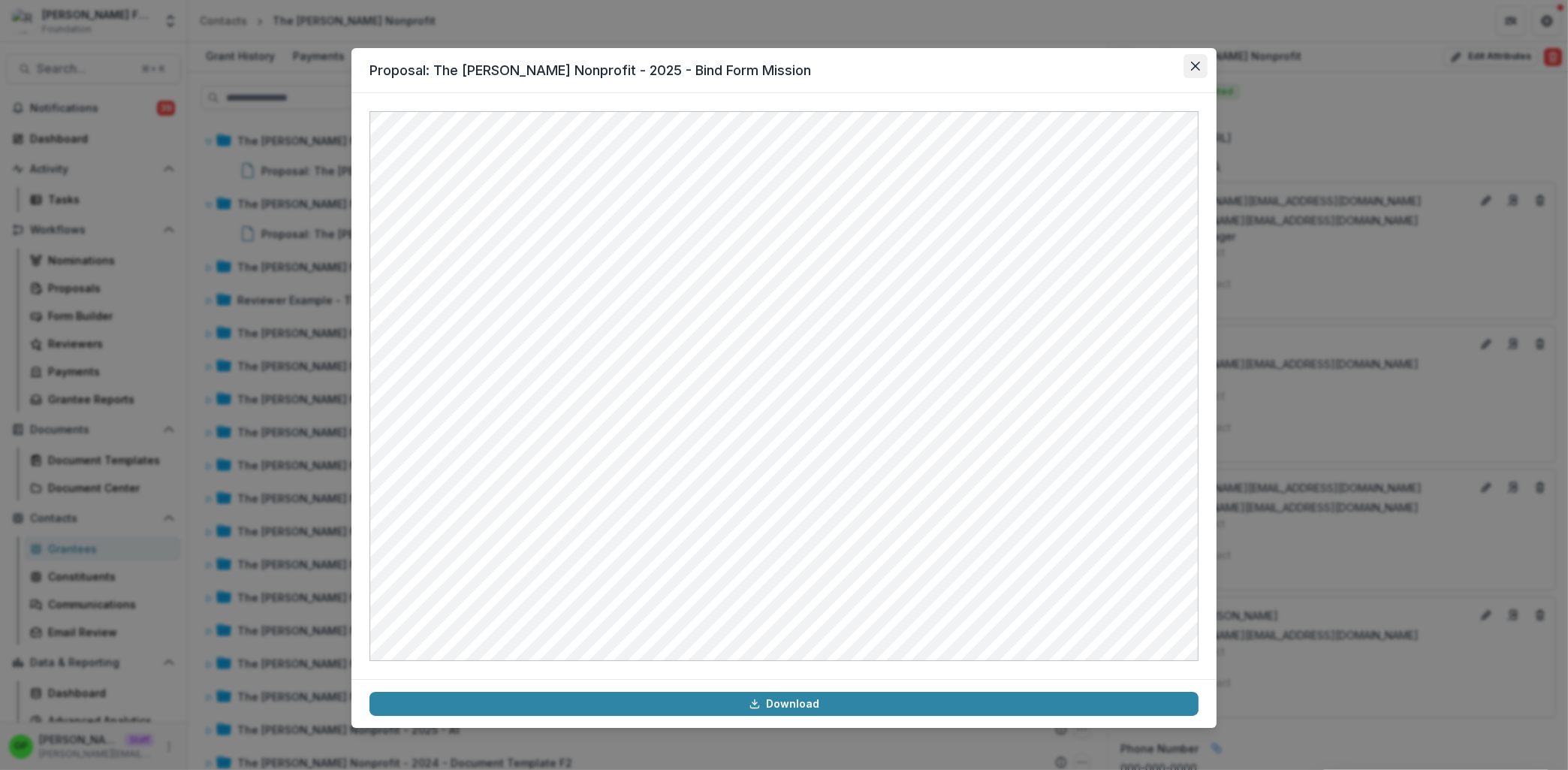
click at [1206, 65] on button "Close" at bounding box center [1196, 66] width 24 height 24
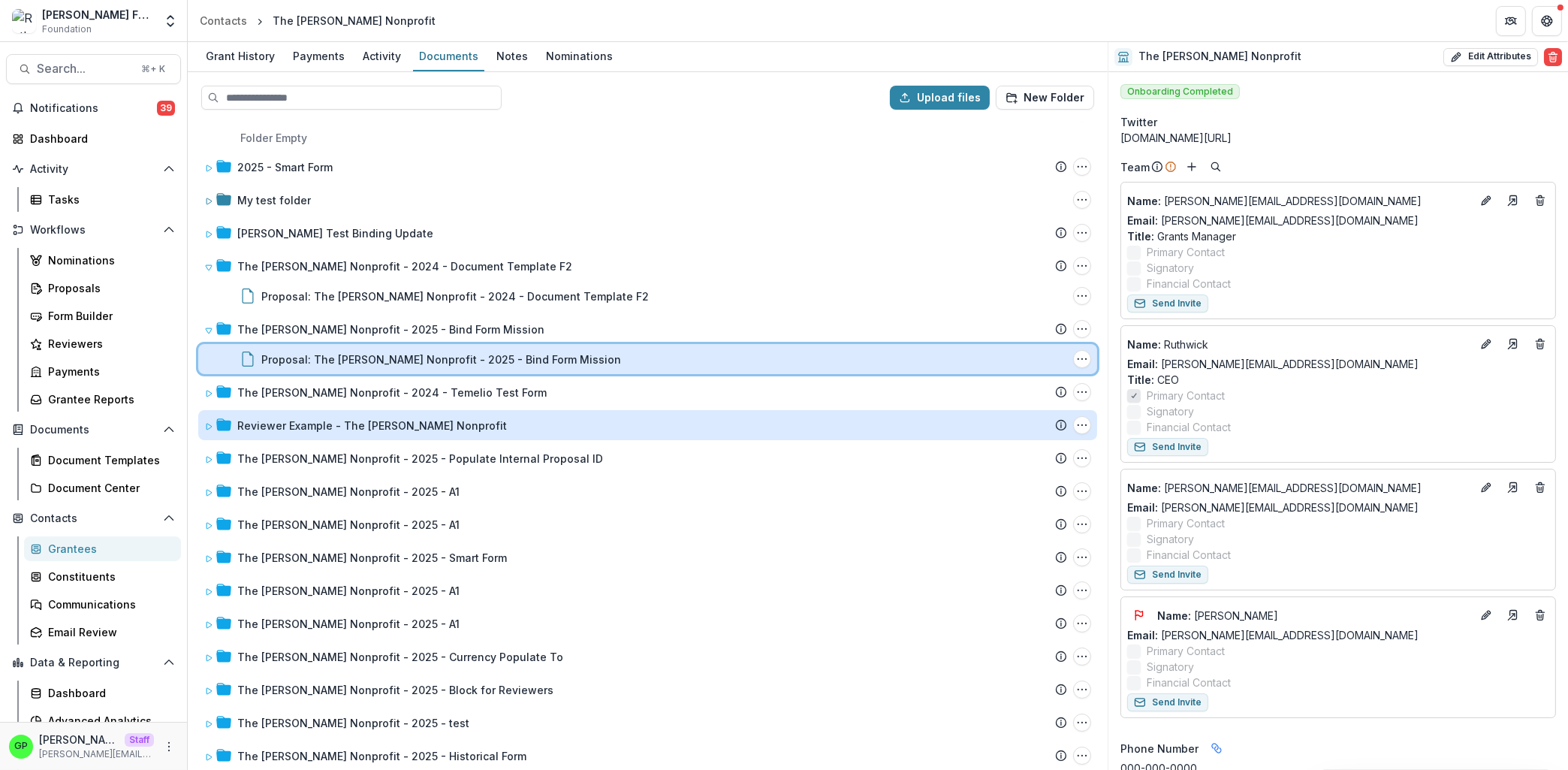
scroll to position [0, 0]
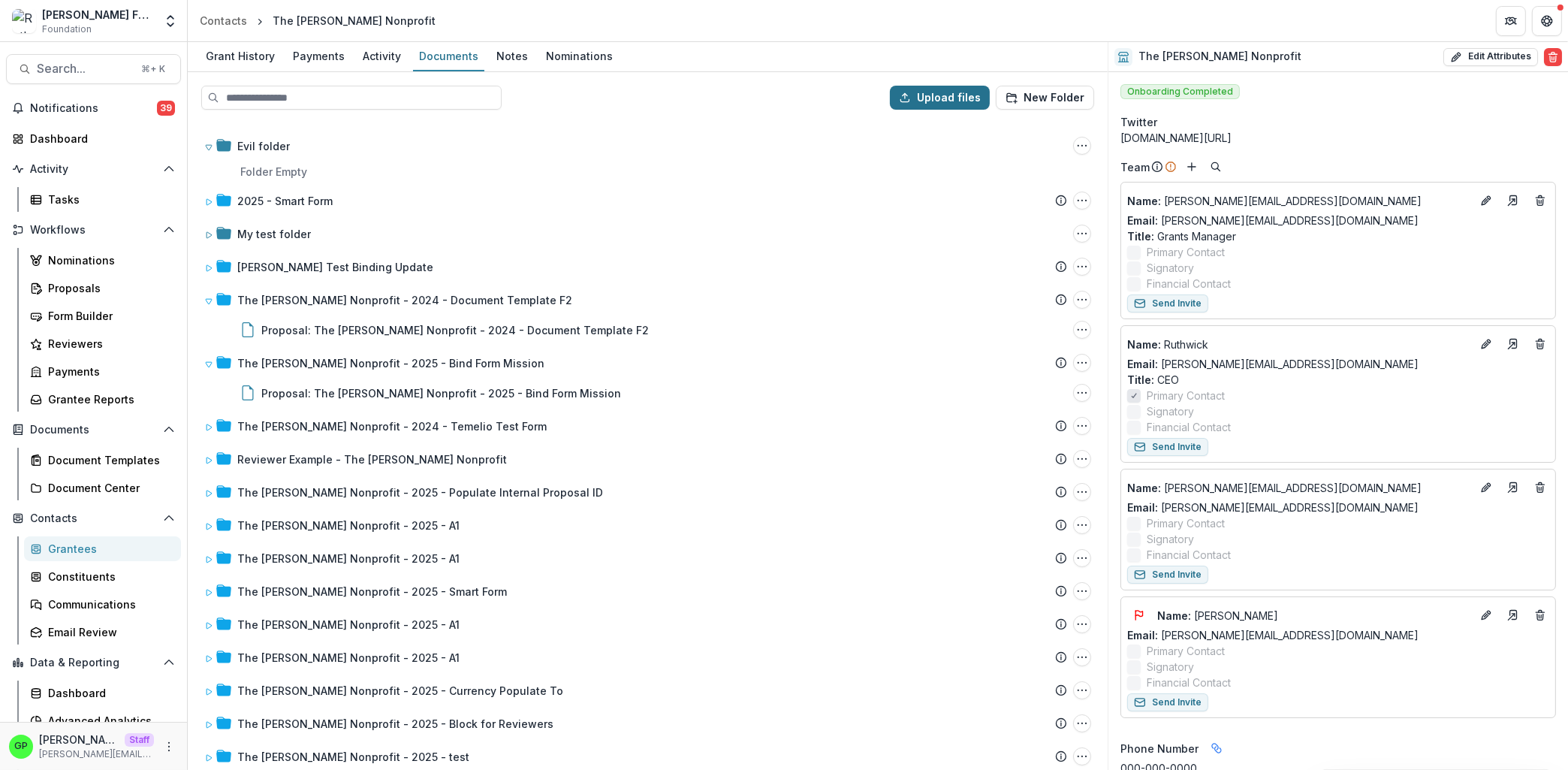
click at [942, 100] on button "Upload files" at bounding box center [939, 98] width 100 height 24
type input "**********"
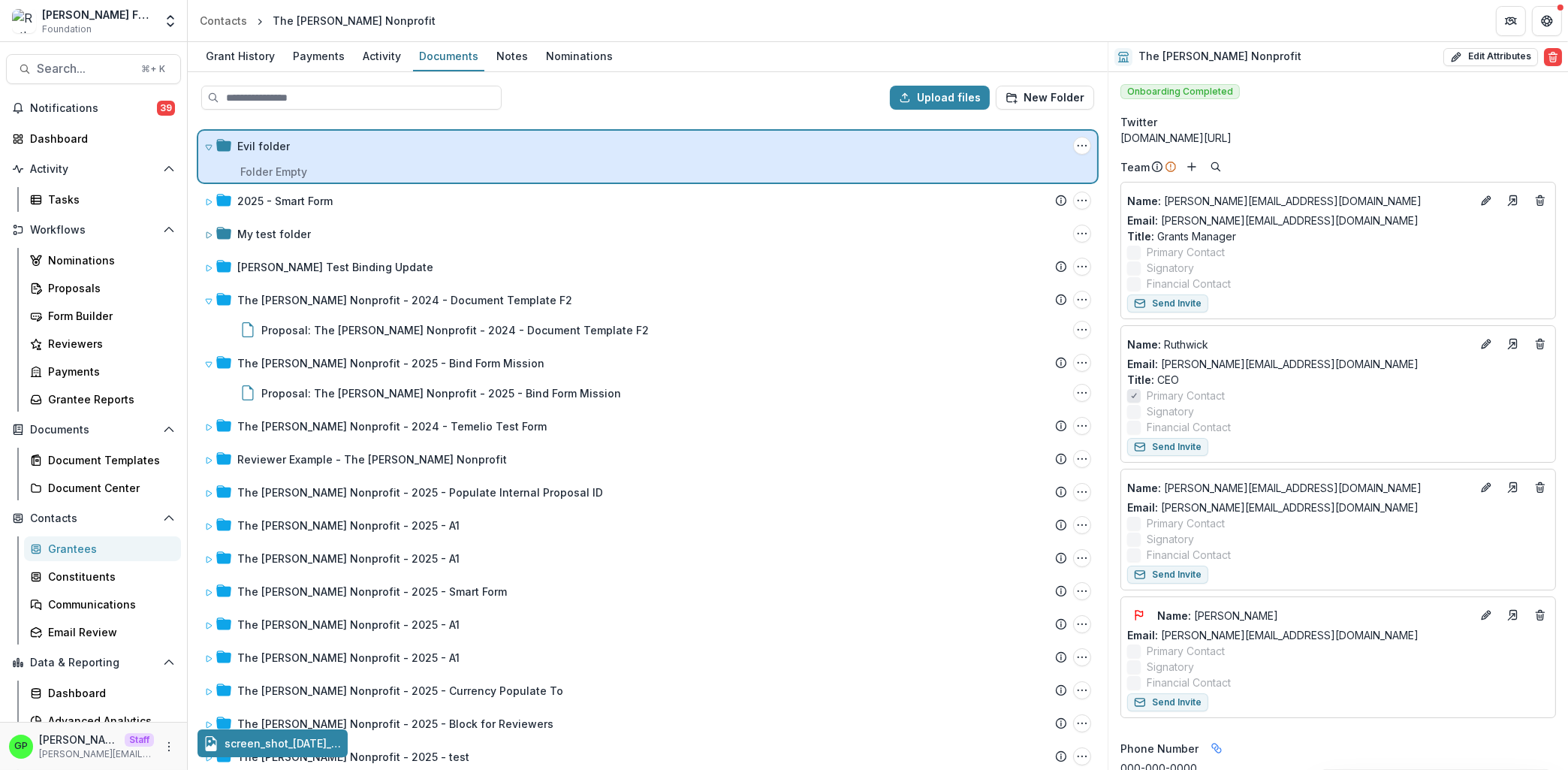
drag, startPoint x: 322, startPoint y: 750, endPoint x: 287, endPoint y: 166, distance: 585.0
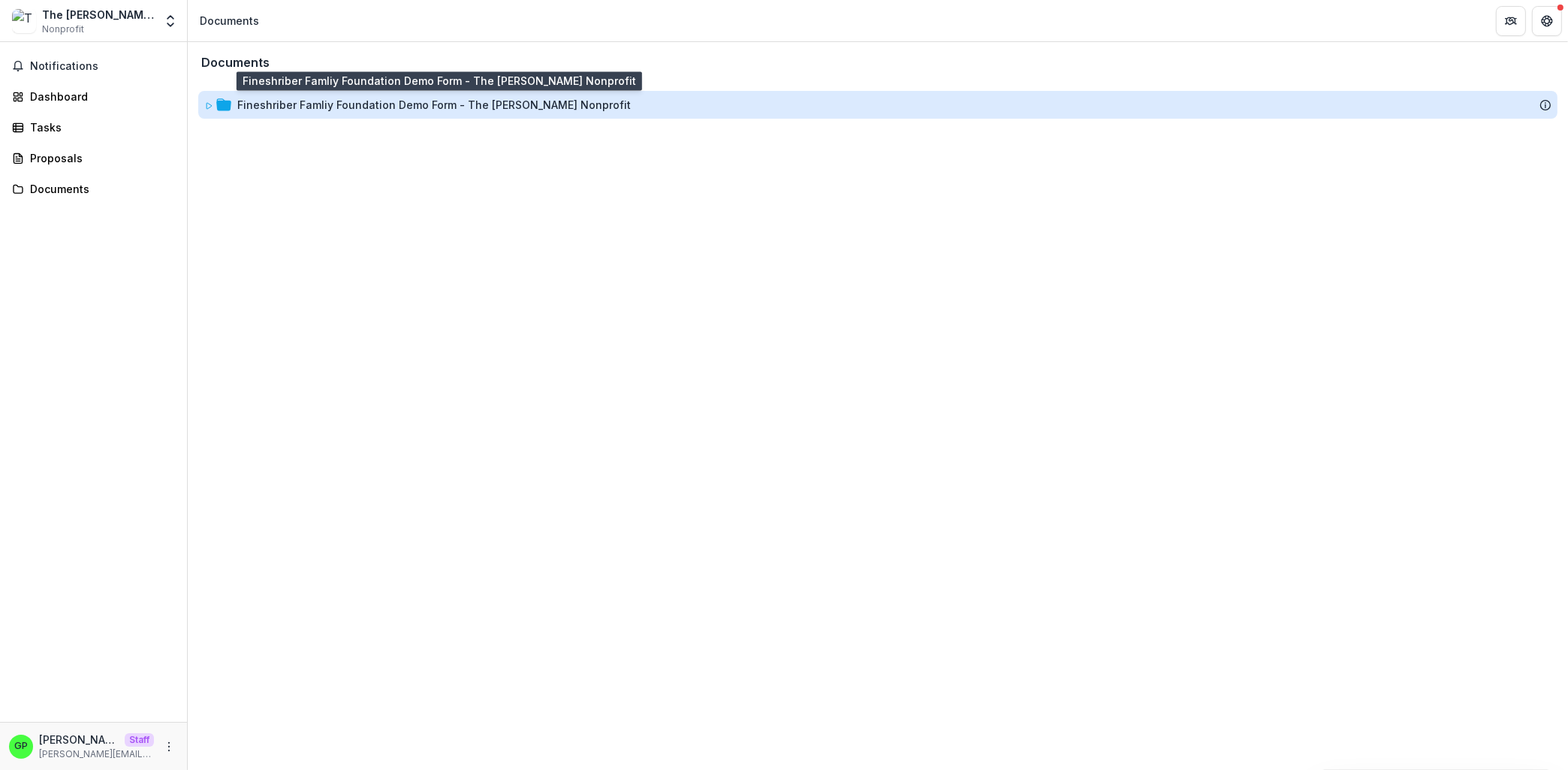
click at [336, 101] on div "Fineshriber Famliy Foundation Demo Form - The [PERSON_NAME] Nonprofit" at bounding box center [433, 104] width 394 height 15
click at [307, 105] on div "Fineshriber Famliy Foundation Demo Form - The [PERSON_NAME] Nonprofit" at bounding box center [433, 104] width 394 height 15
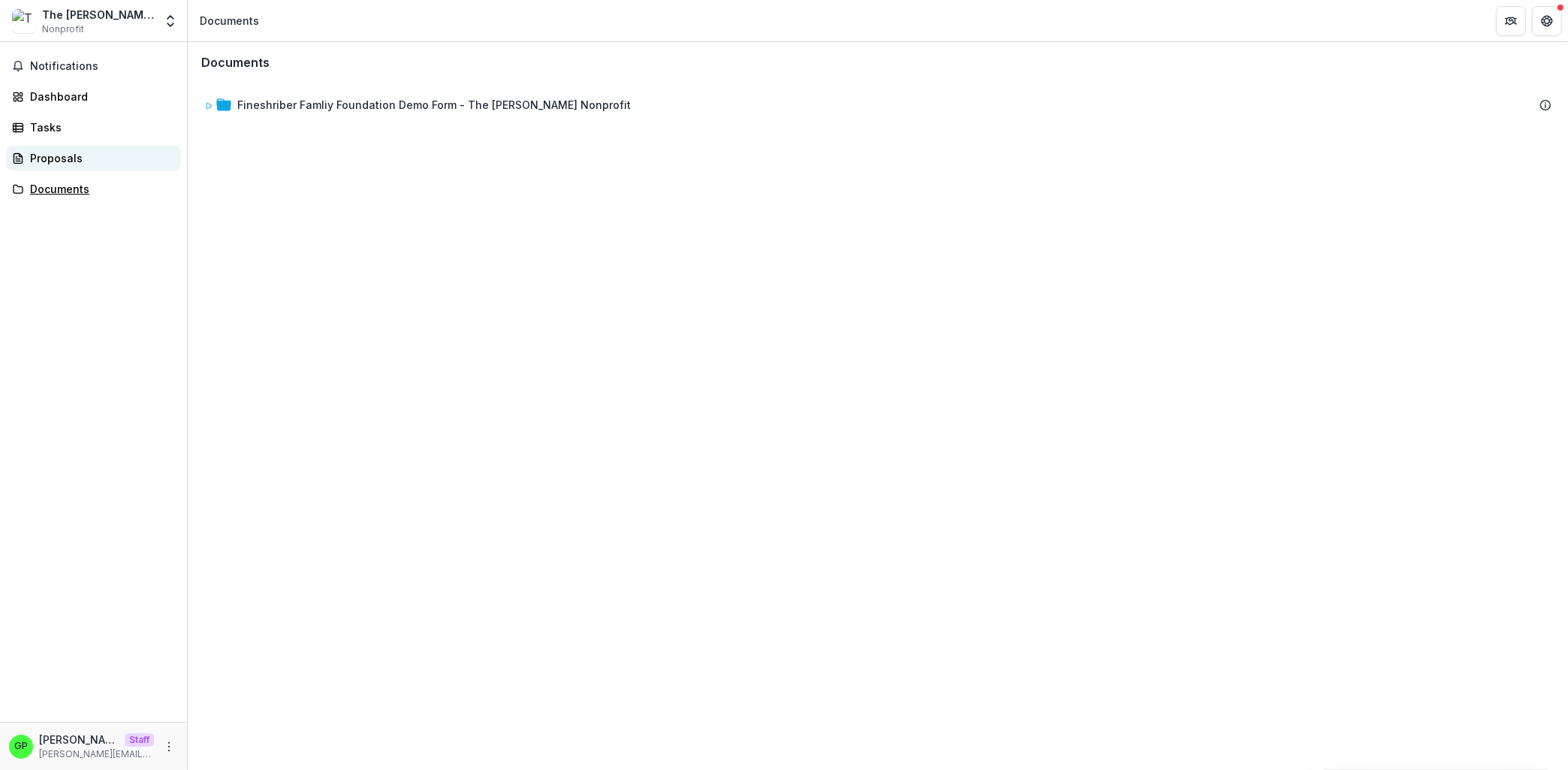
drag, startPoint x: 55, startPoint y: 187, endPoint x: 134, endPoint y: 156, distance: 84.9
click at [55, 187] on div "Documents" at bounding box center [100, 189] width 139 height 15
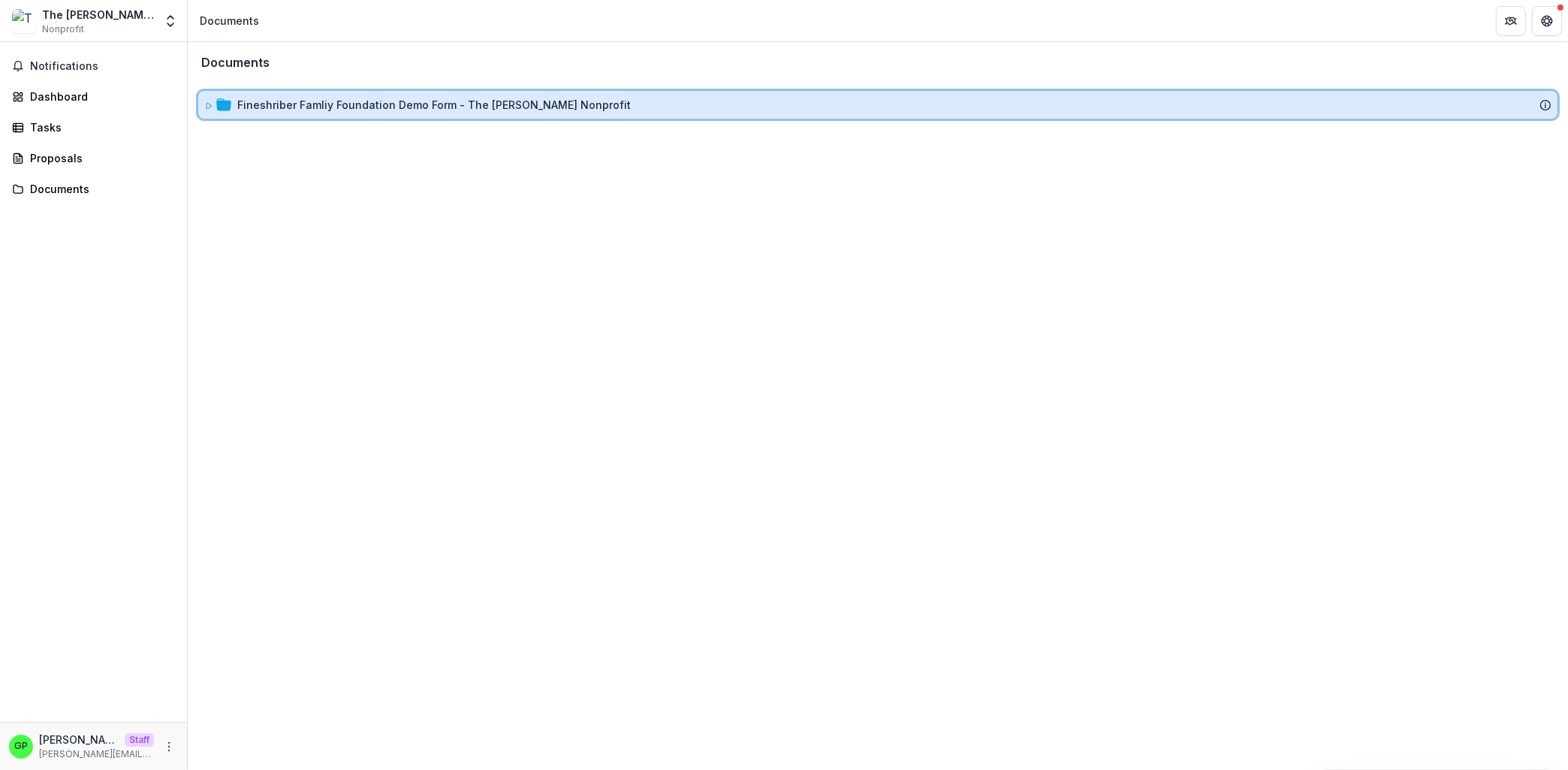
click at [204, 109] on span at bounding box center [208, 104] width 9 height 15
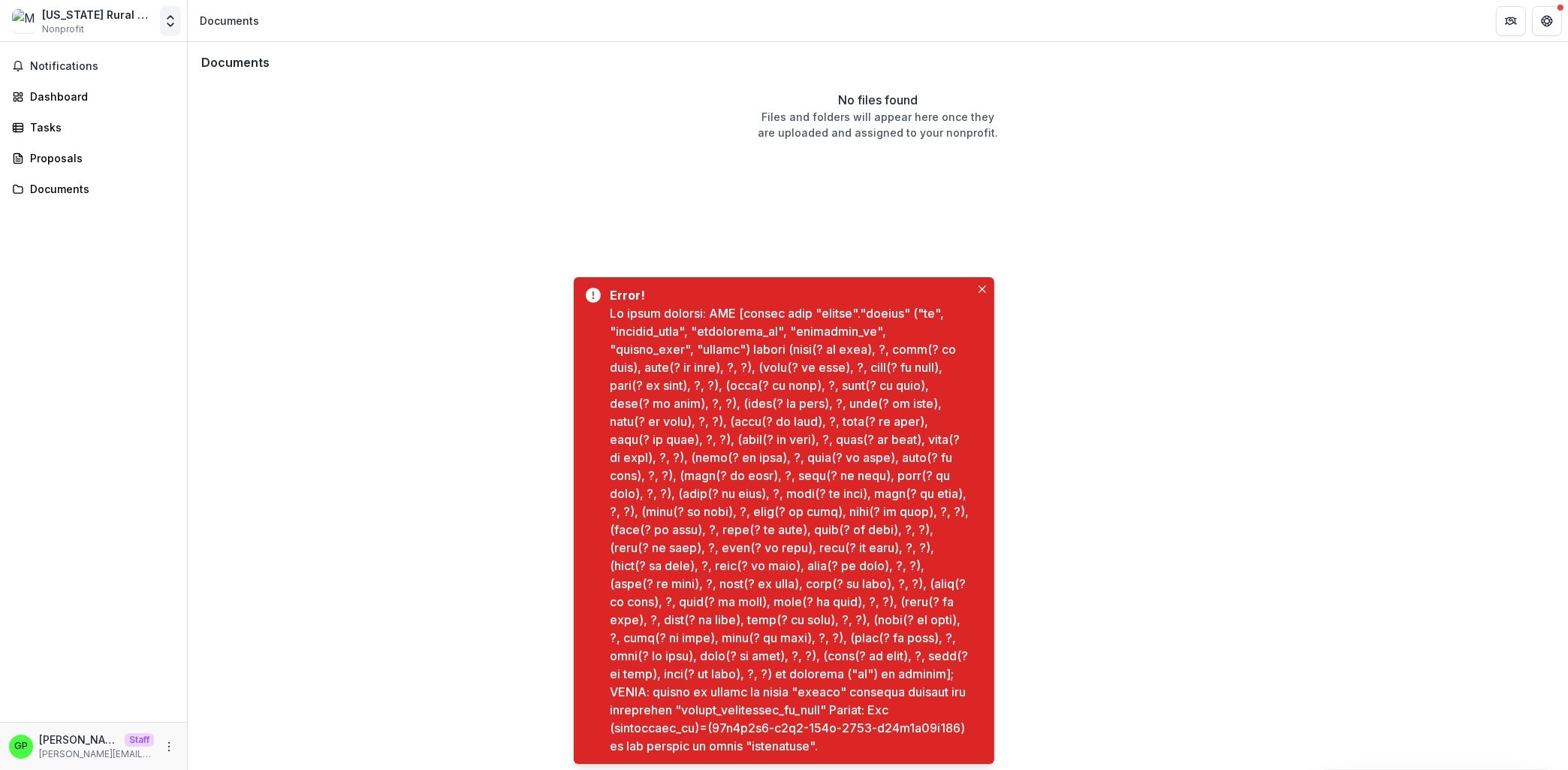
click at [163, 9] on button "Open entity switcher" at bounding box center [170, 20] width 21 height 30
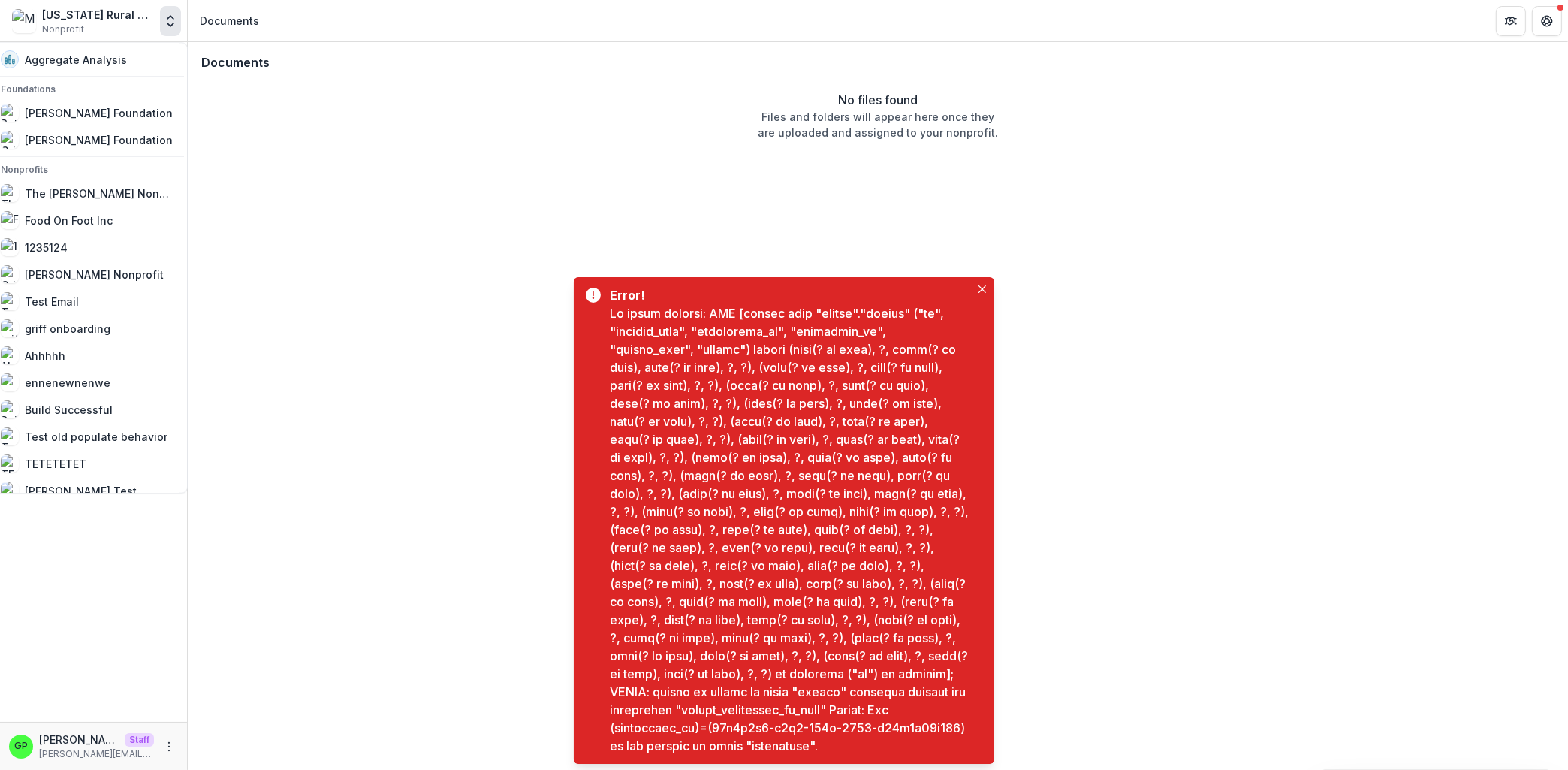
click at [163, 9] on button "Open entity switcher" at bounding box center [170, 20] width 21 height 30
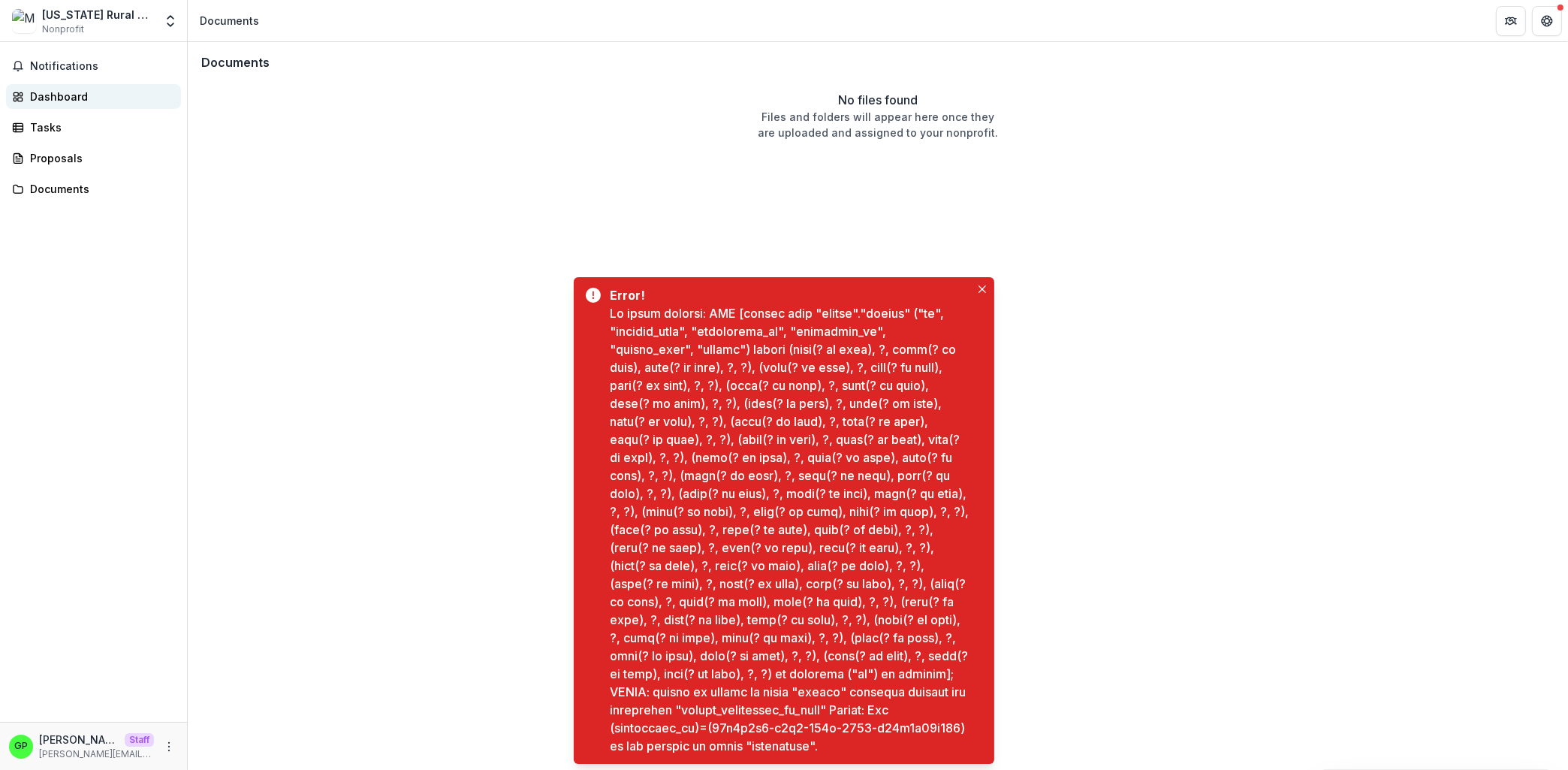
click at [64, 105] on link "Dashboard" at bounding box center [93, 97] width 175 height 25
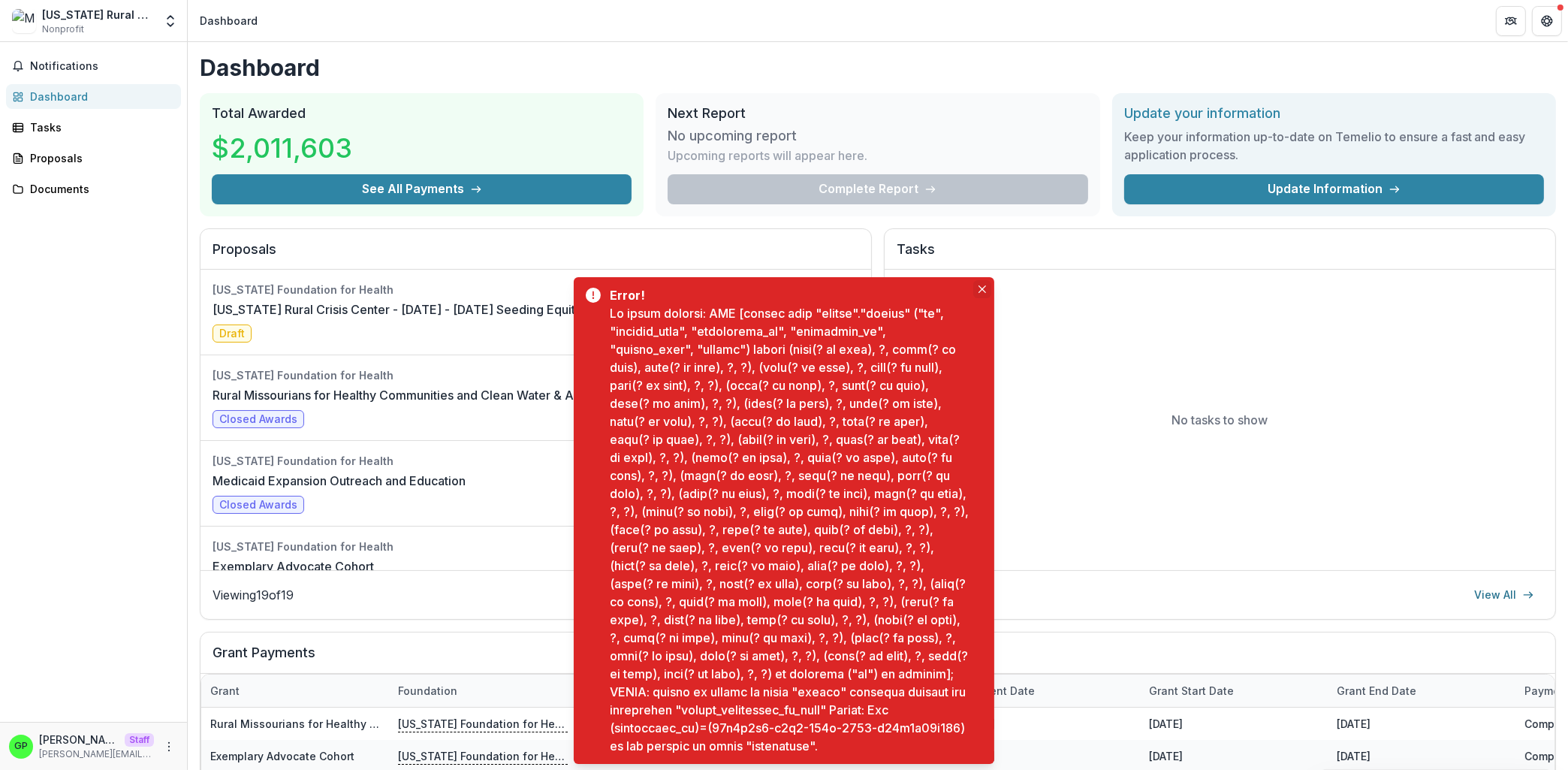
click at [979, 285] on icon "Close" at bounding box center [983, 289] width 8 height 8
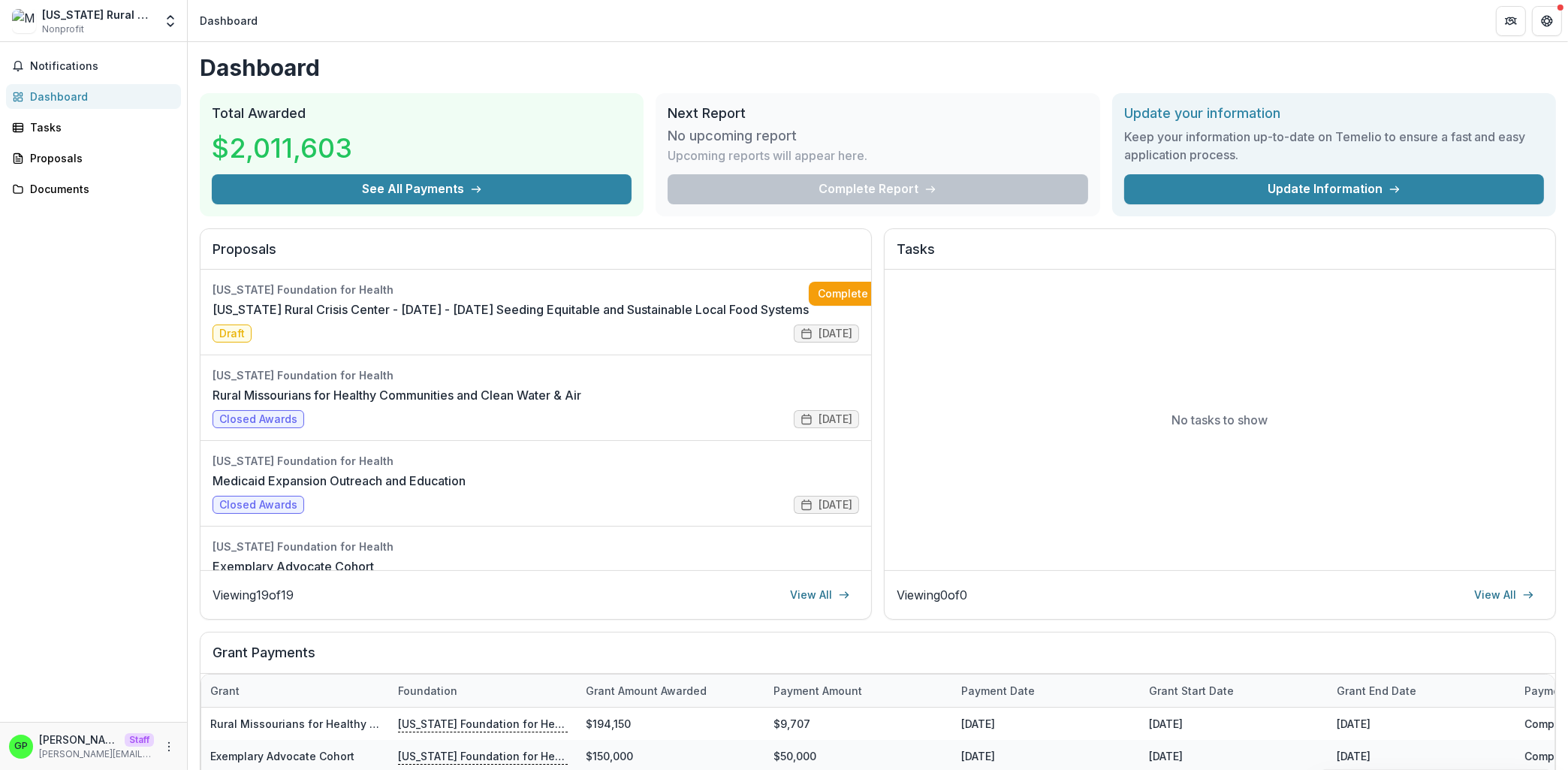
click at [133, 23] on div "Missouri Rural Crisis Center Nonprofit" at bounding box center [98, 21] width 112 height 29
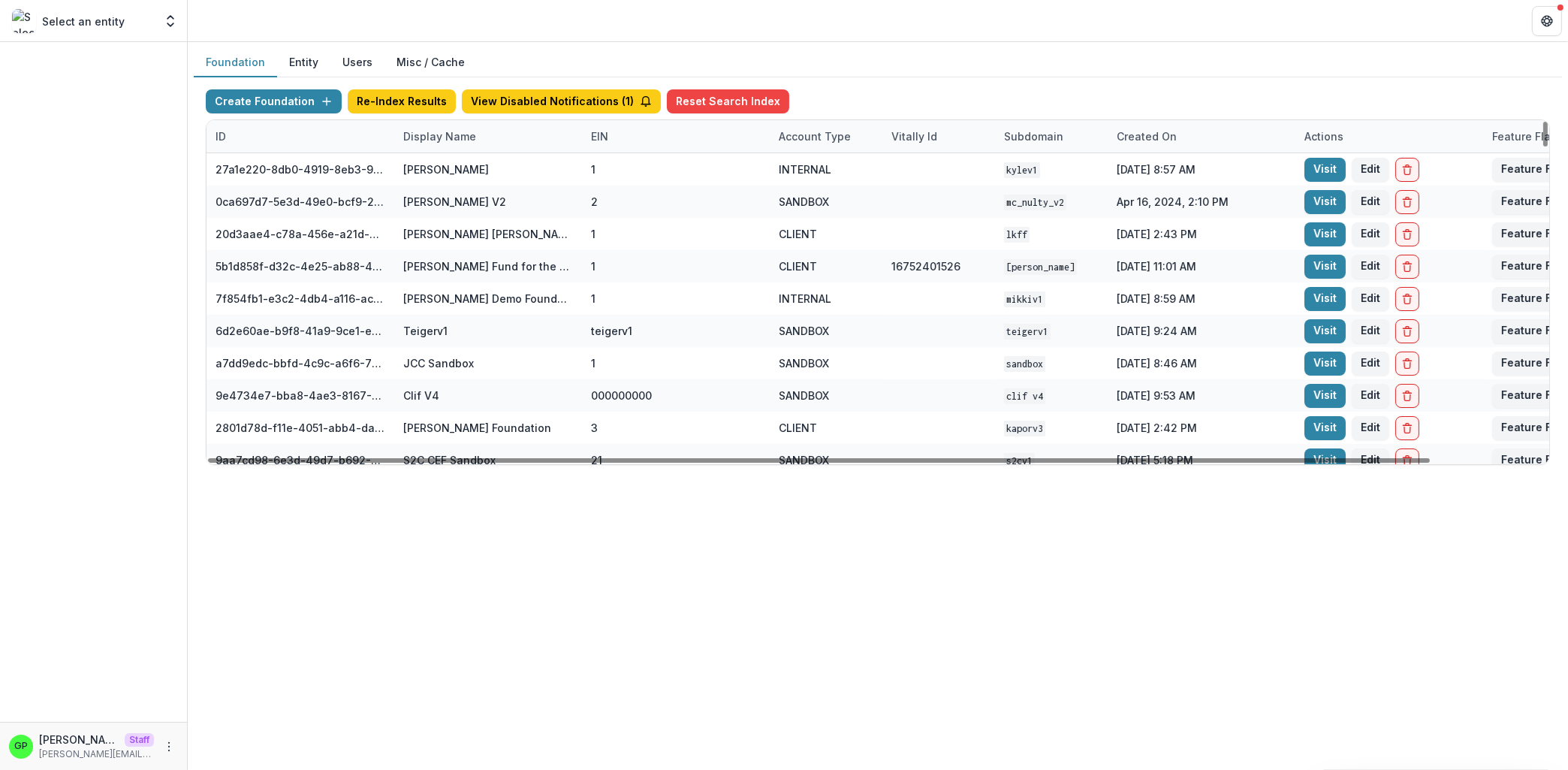
click at [482, 144] on div "Display Name" at bounding box center [488, 135] width 188 height 32
click at [476, 167] on input at bounding box center [488, 169] width 180 height 24
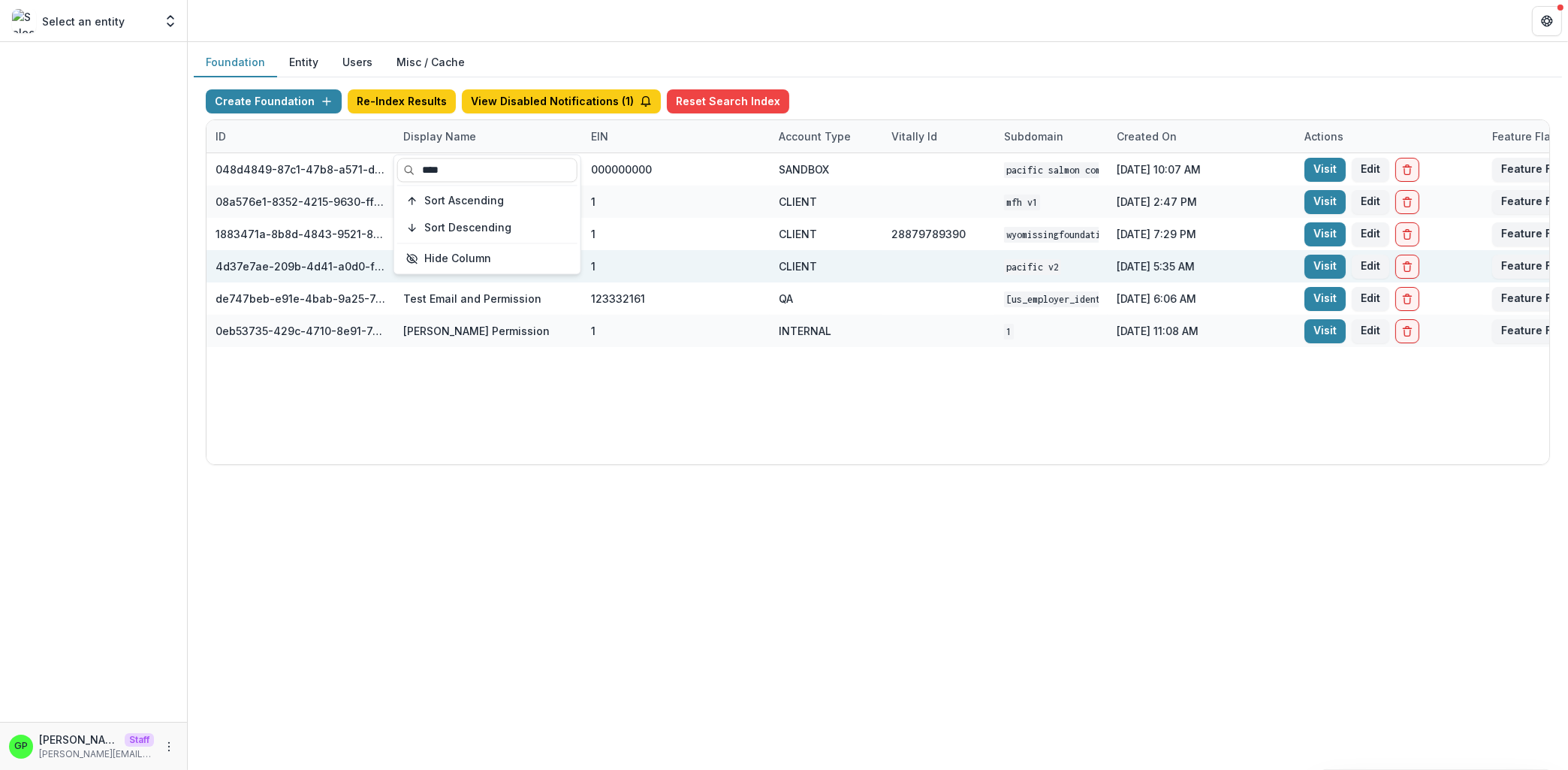
type input "****"
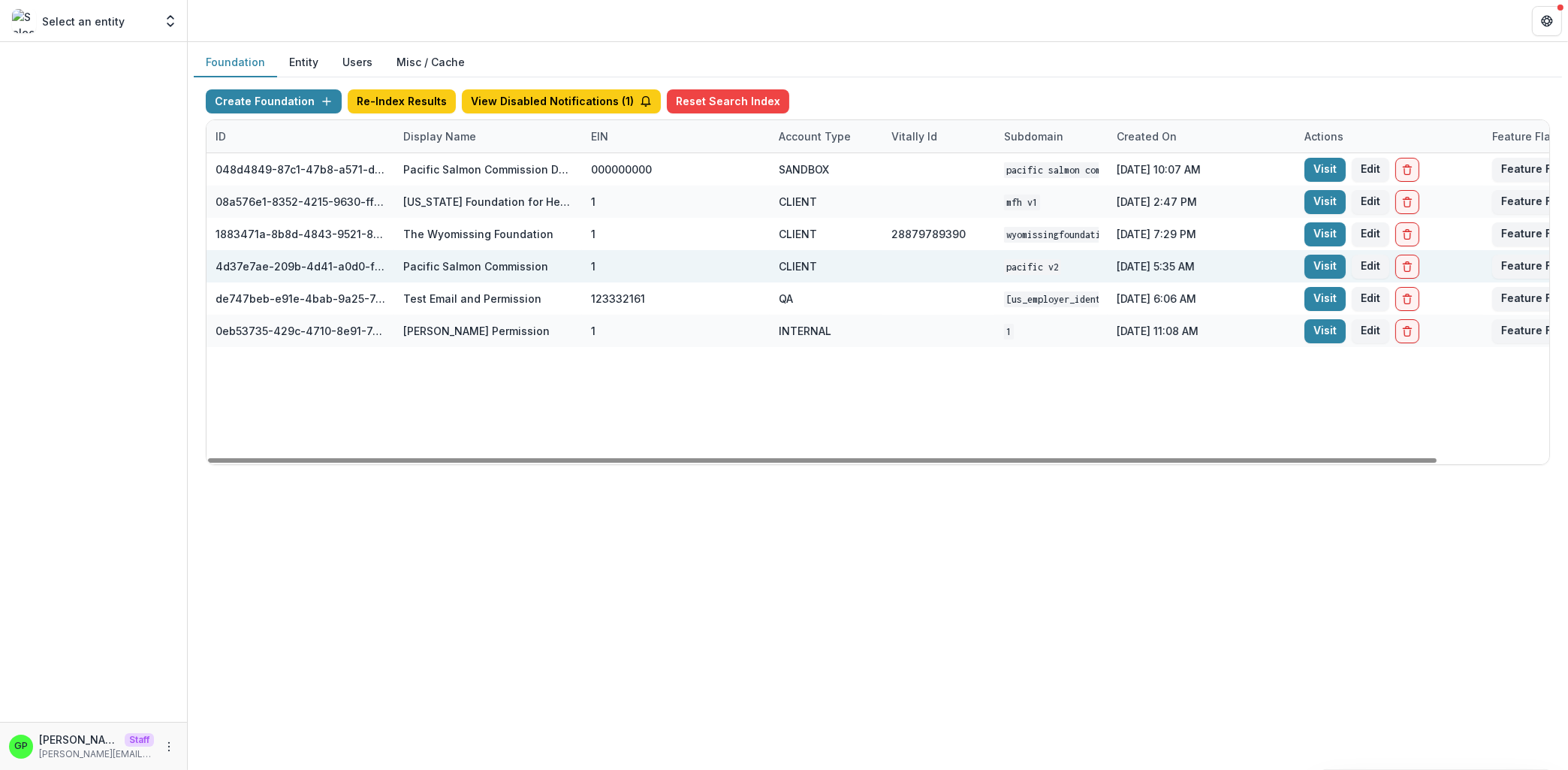
click at [794, 267] on div "CLIENT" at bounding box center [798, 266] width 39 height 15
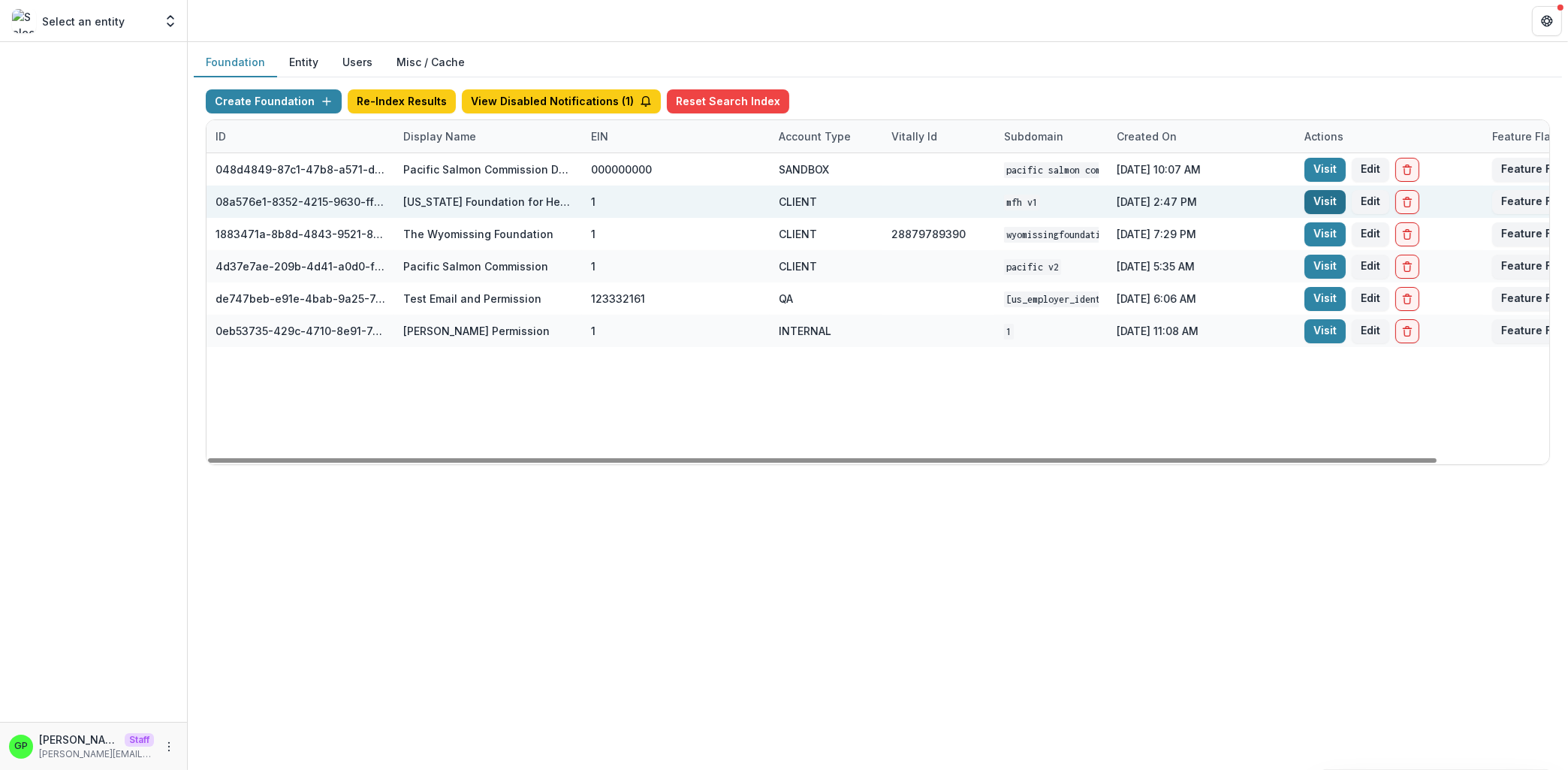
click at [1332, 199] on link "Visit" at bounding box center [1325, 201] width 42 height 24
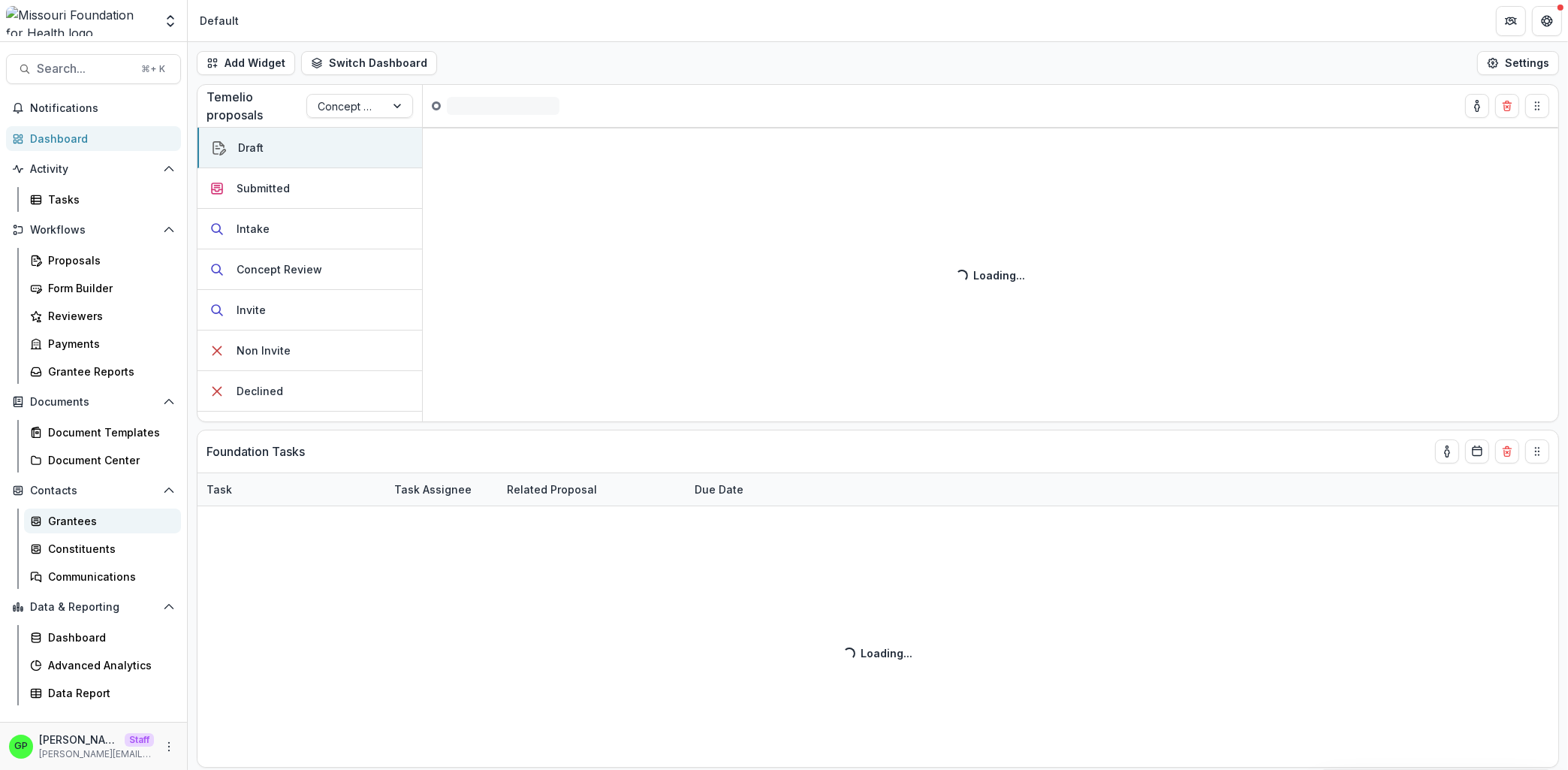
click at [99, 522] on div "Grantees" at bounding box center [108, 520] width 121 height 15
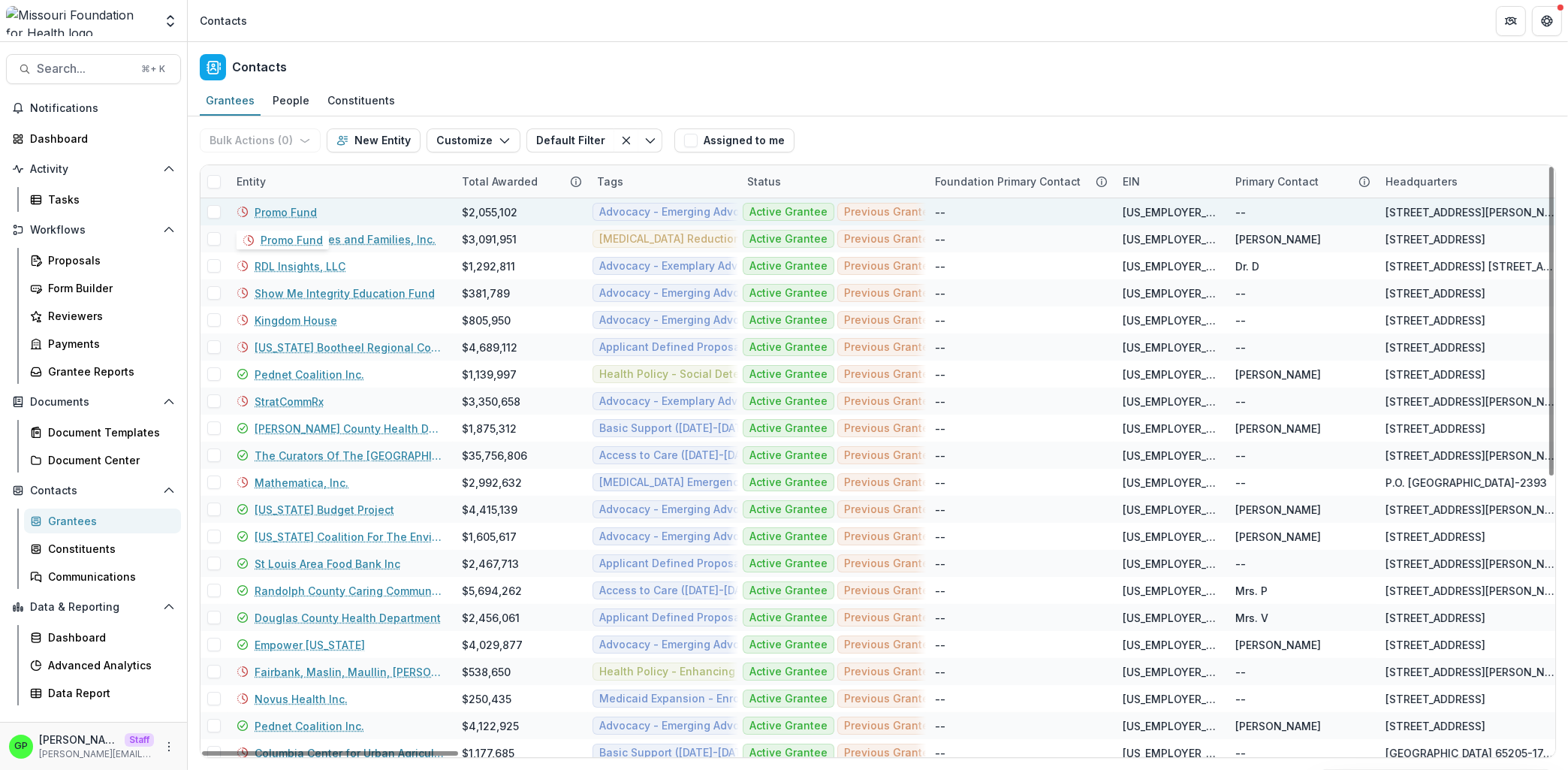
click at [283, 207] on link "Promo Fund" at bounding box center [285, 212] width 62 height 15
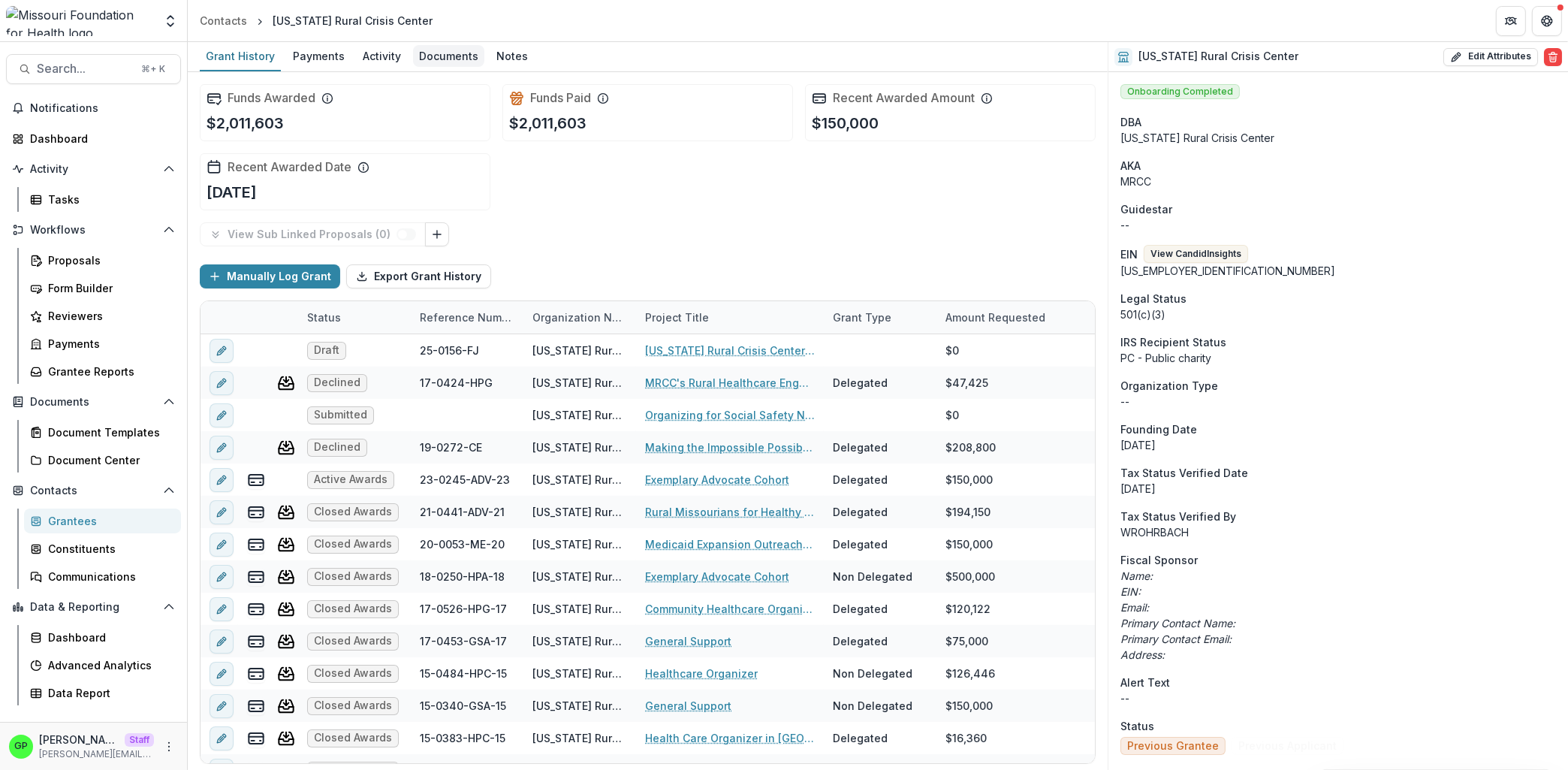
click at [442, 48] on div "Documents" at bounding box center [449, 56] width 72 height 22
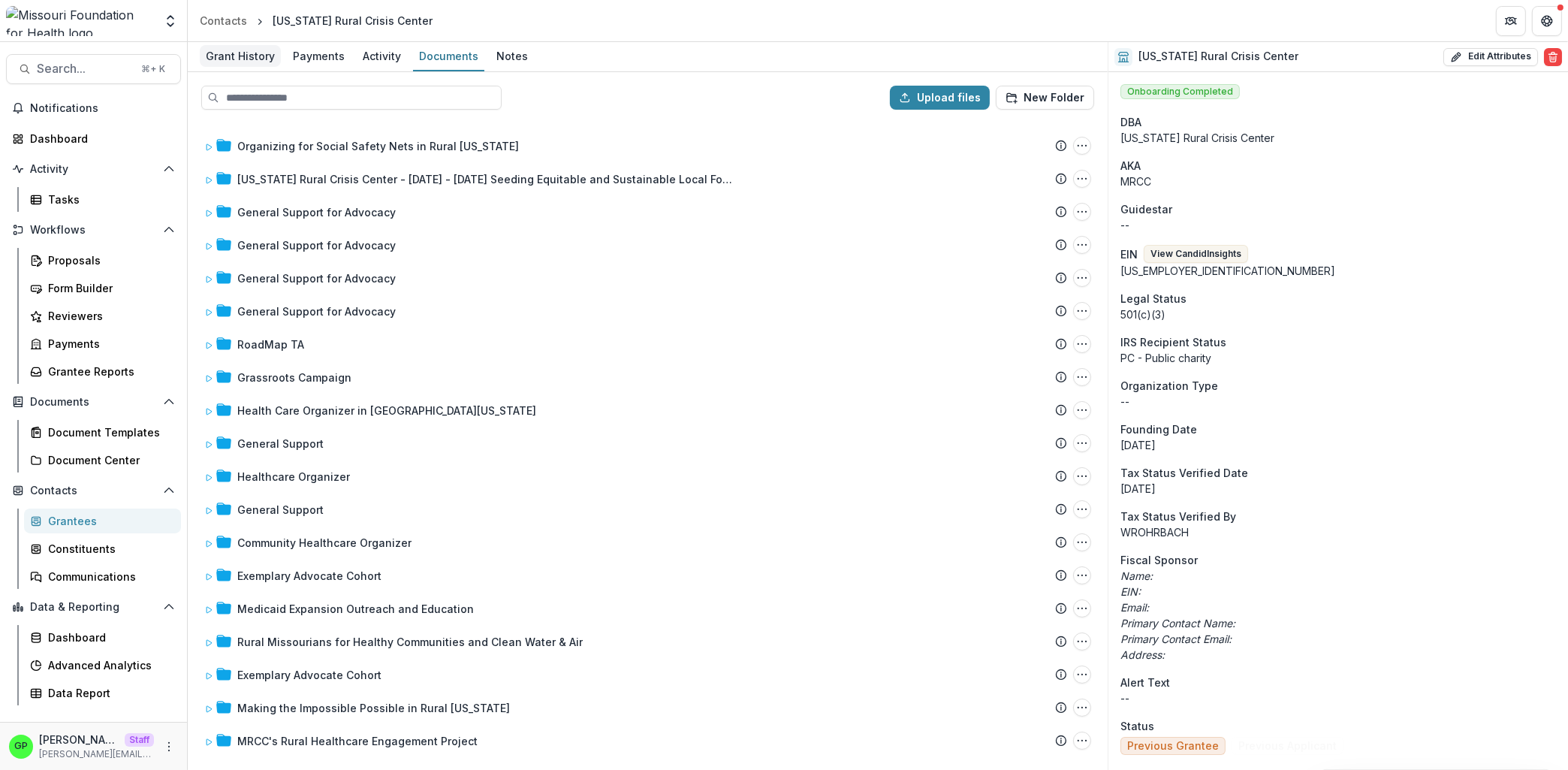
click at [251, 44] on link "Grant History" at bounding box center [241, 56] width 81 height 29
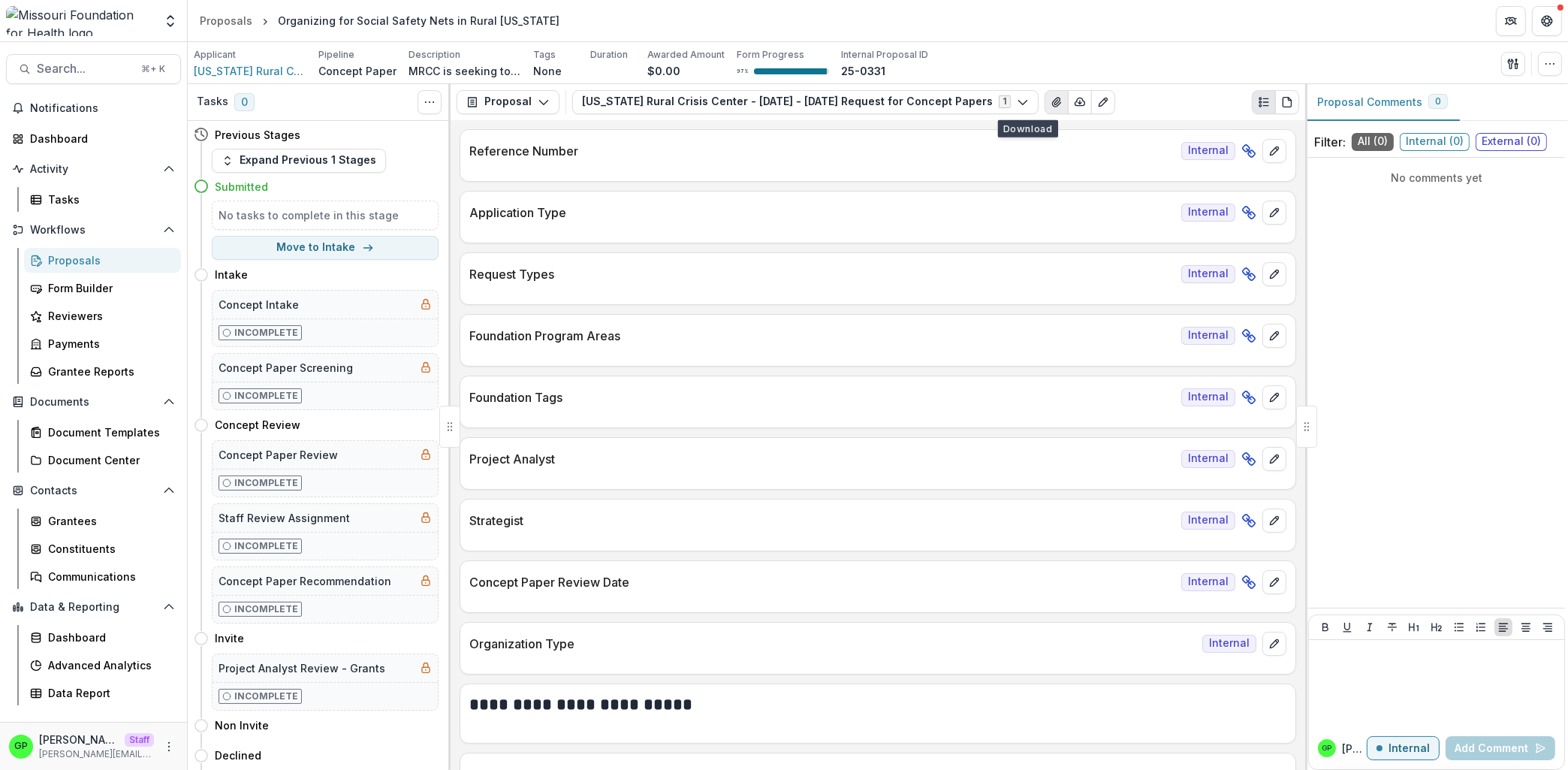
click at [1045, 105] on button "View Attached Files" at bounding box center [1056, 102] width 24 height 24
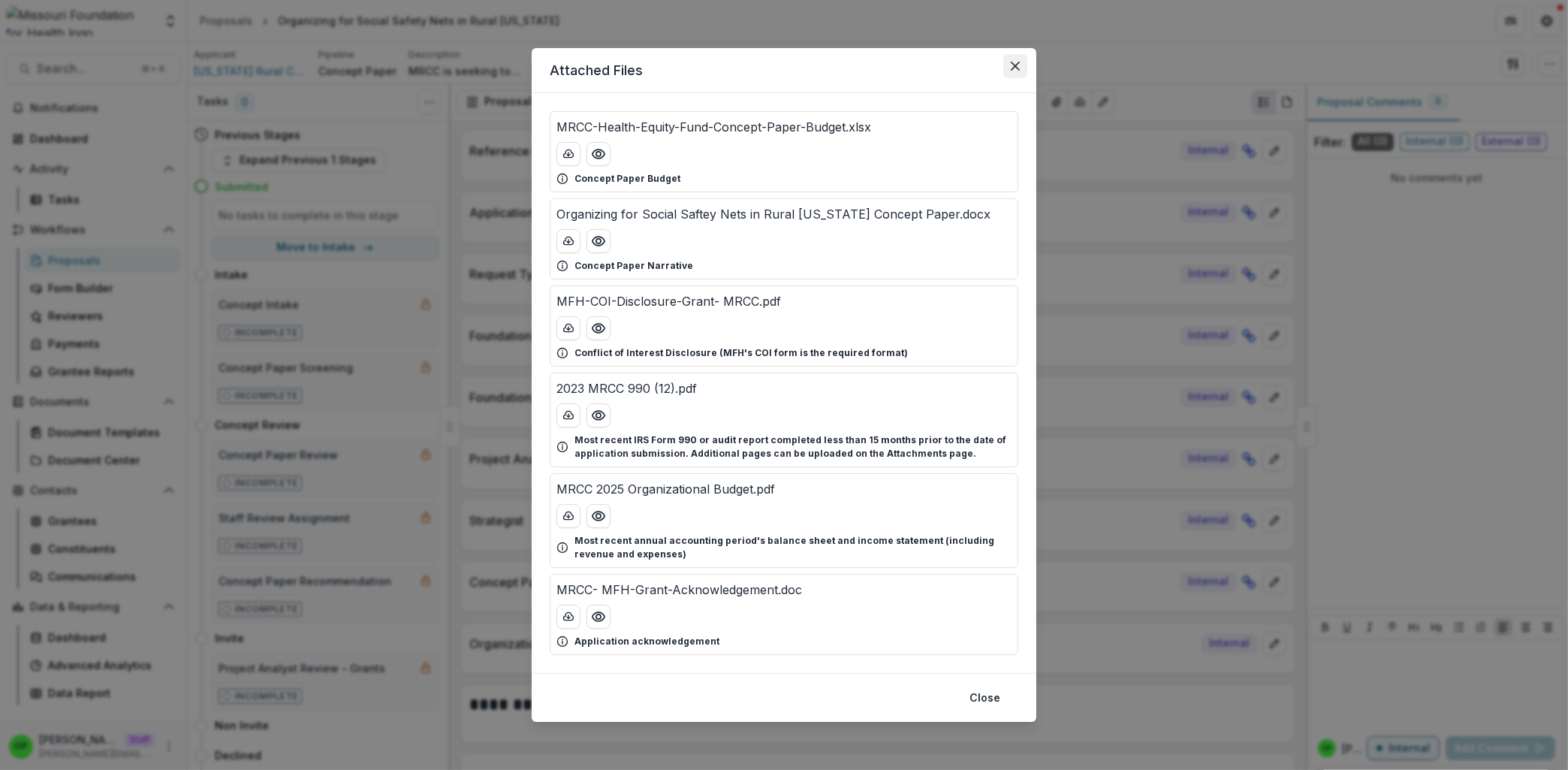
click at [1014, 73] on button "Close" at bounding box center [1015, 66] width 24 height 24
